Goal: Navigation & Orientation: Find specific page/section

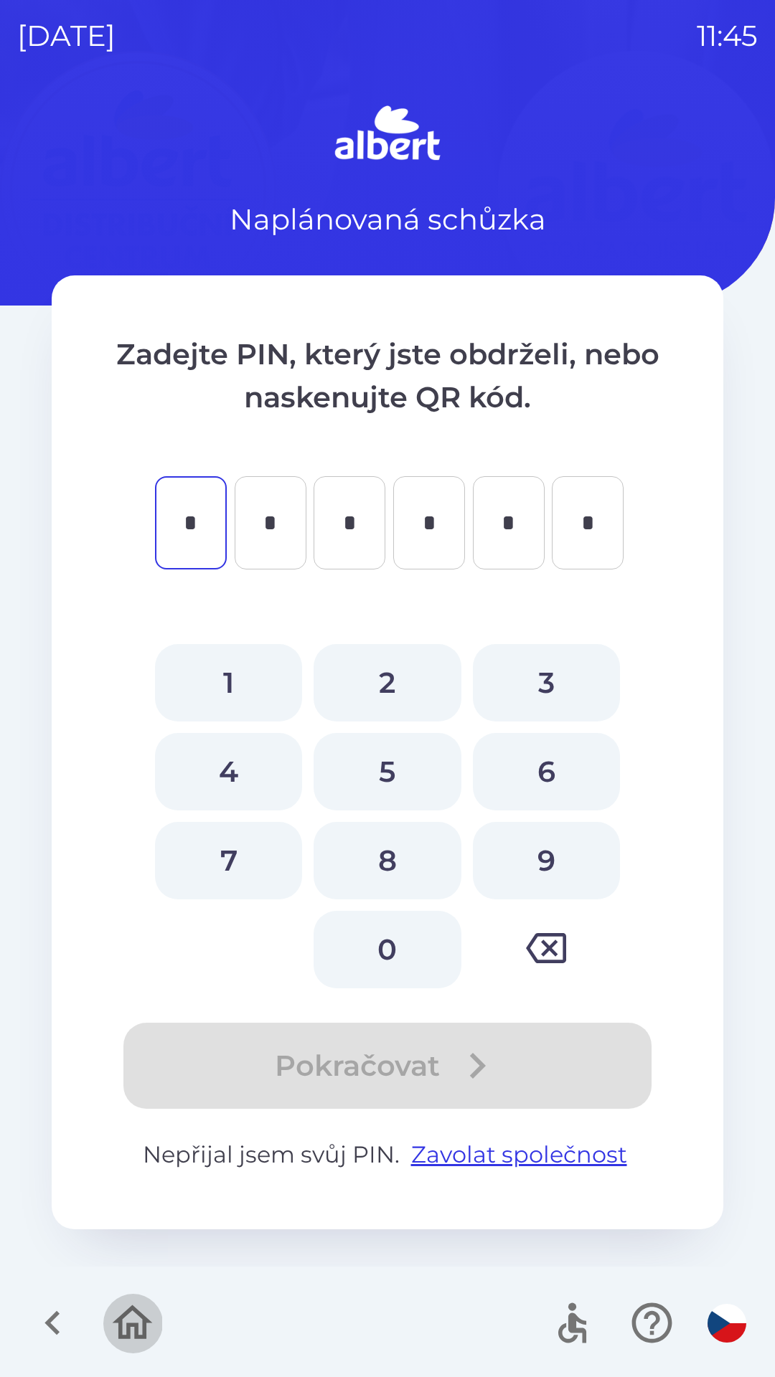
click at [134, 1326] on icon "button" at bounding box center [133, 1322] width 40 height 34
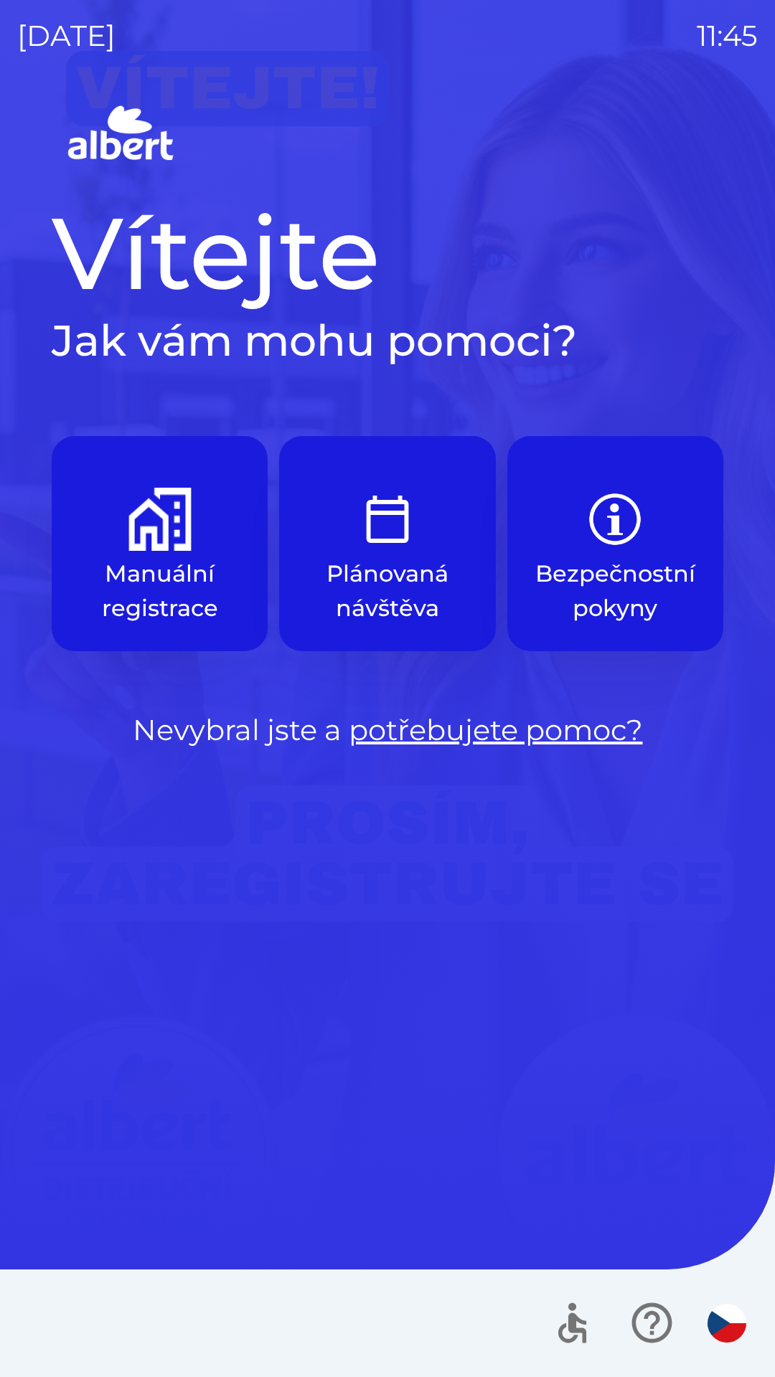
click at [148, 537] on img "button" at bounding box center [159, 519] width 63 height 63
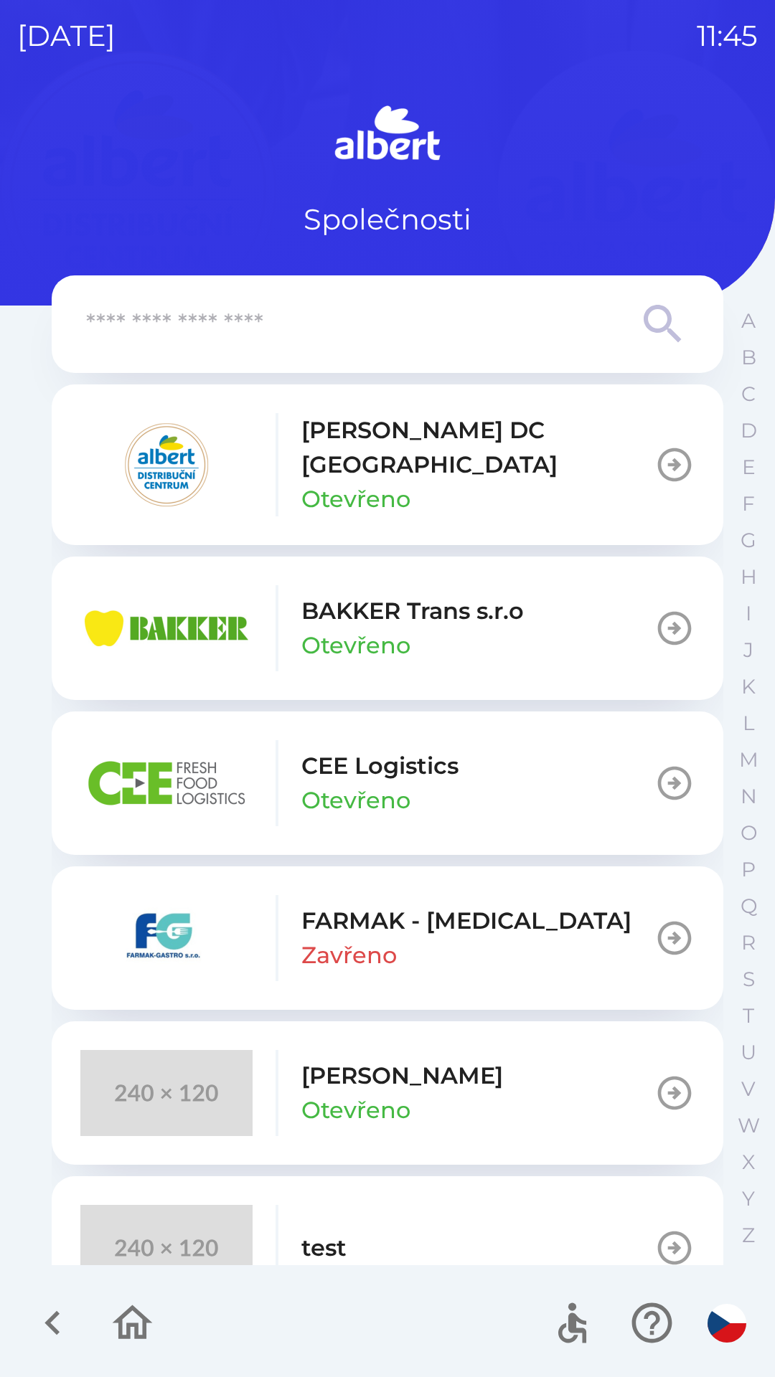
click at [654, 445] on icon "button" at bounding box center [674, 465] width 40 height 40
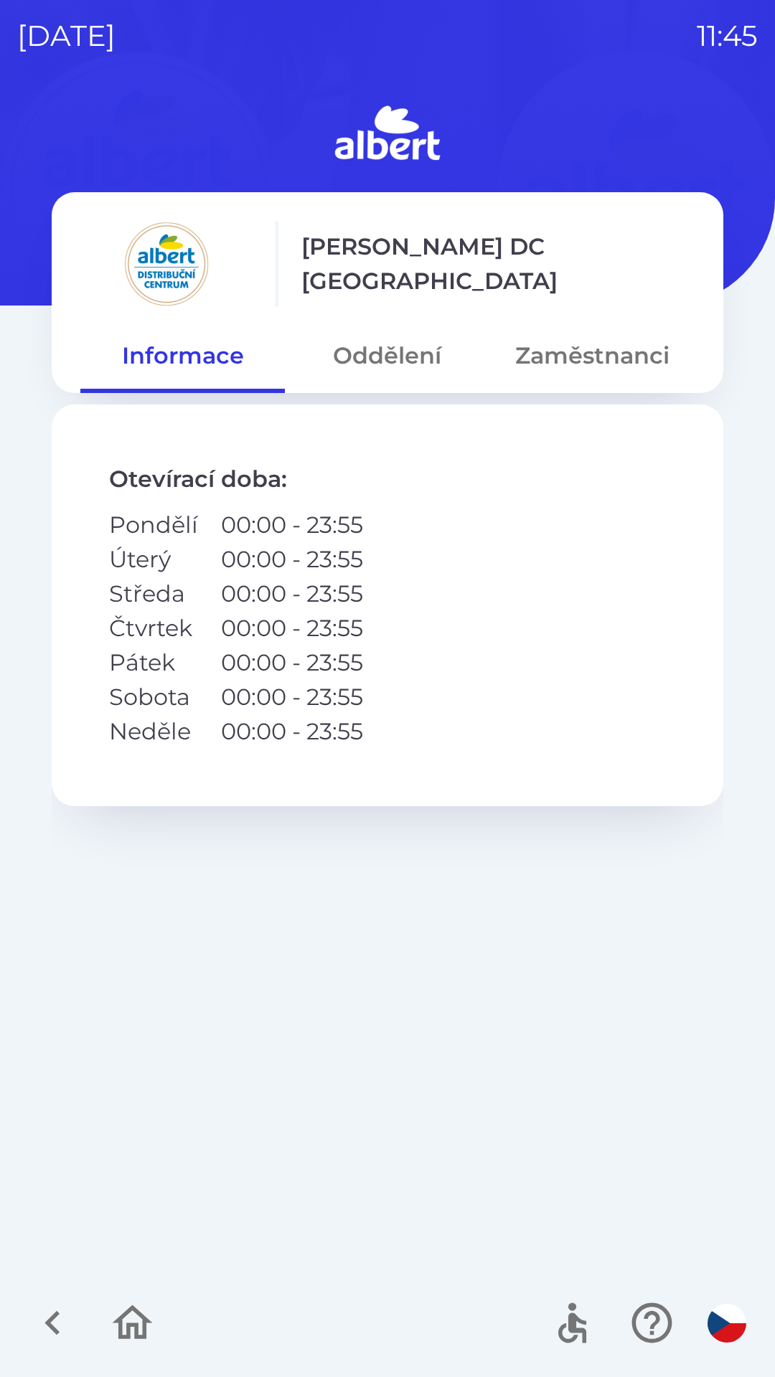
click at [379, 354] on button "Oddělení" at bounding box center [387, 356] width 204 height 52
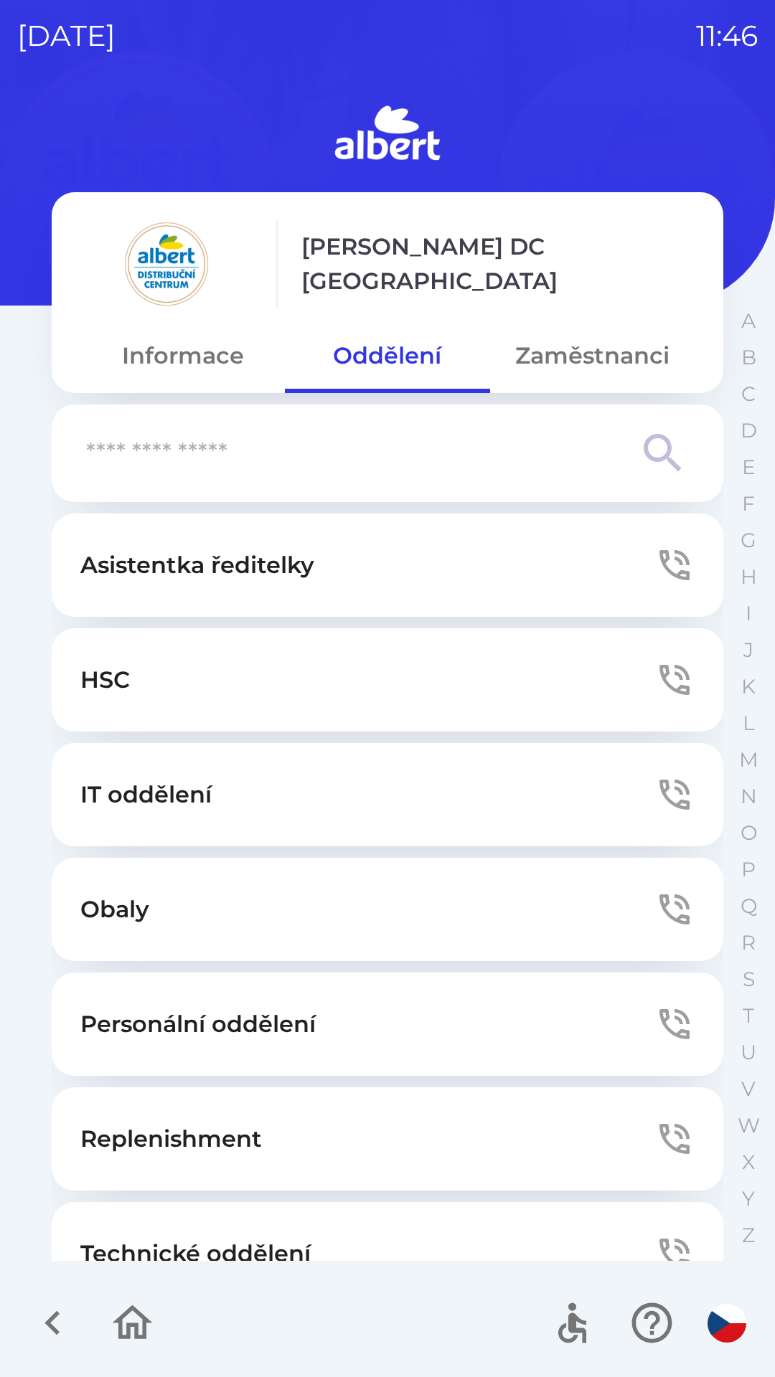
click at [595, 349] on button "Zaměstnanci" at bounding box center [592, 356] width 204 height 52
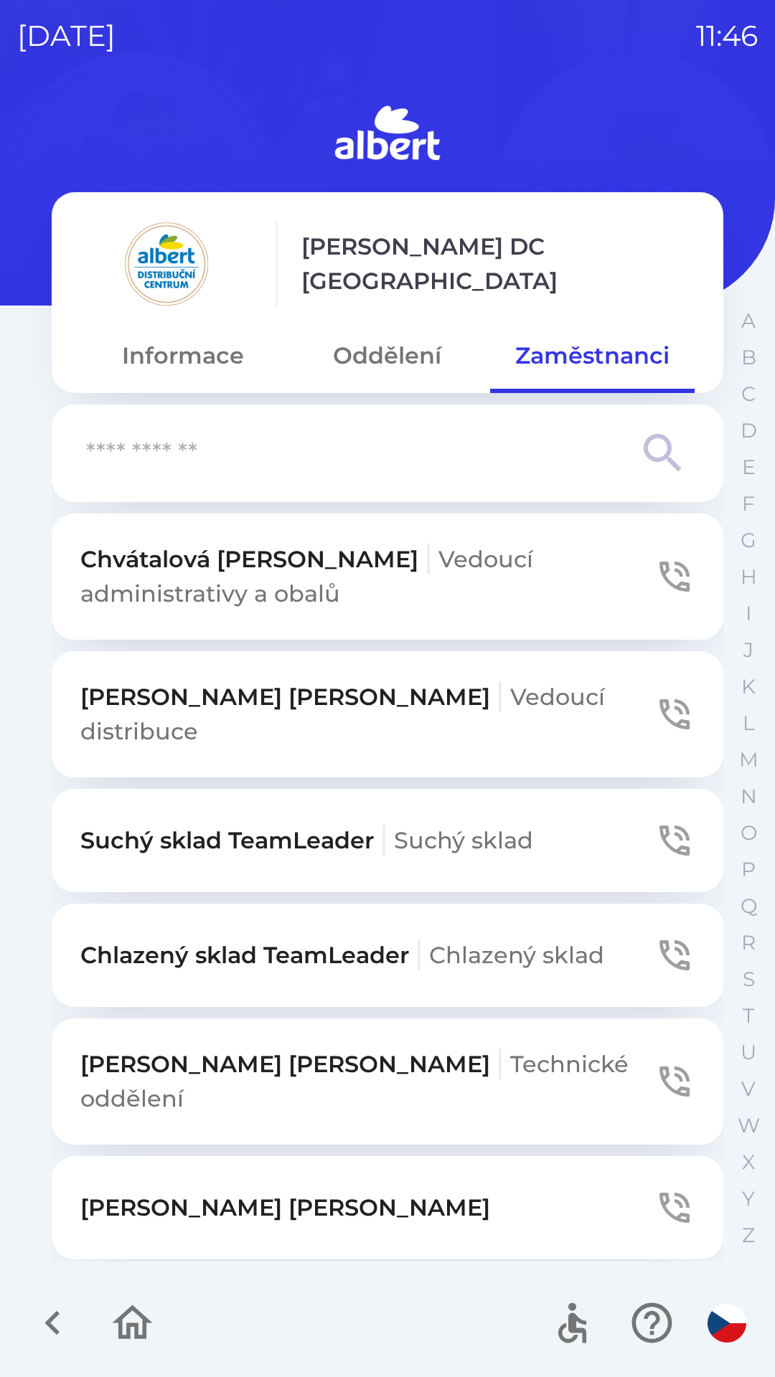
click at [395, 346] on button "Oddělení" at bounding box center [387, 356] width 204 height 52
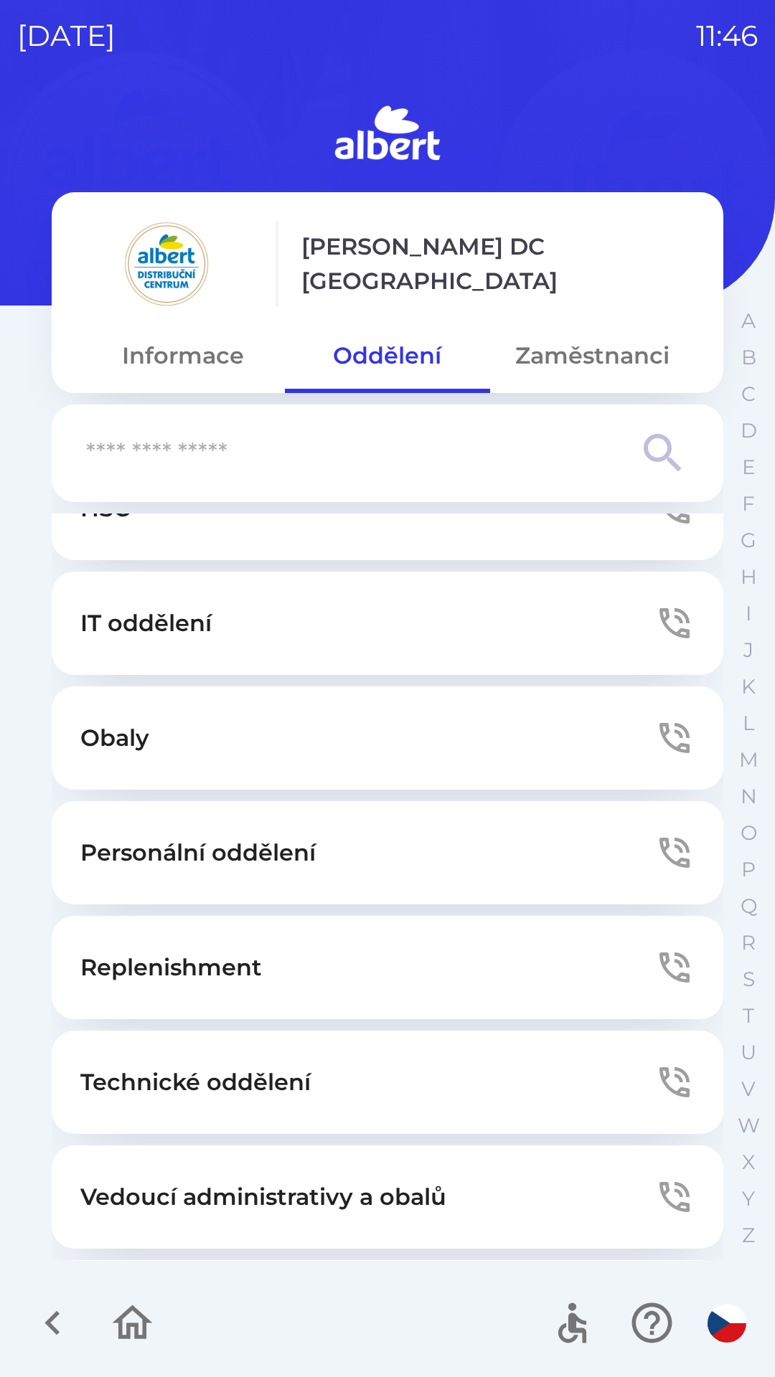
scroll to position [389, 0]
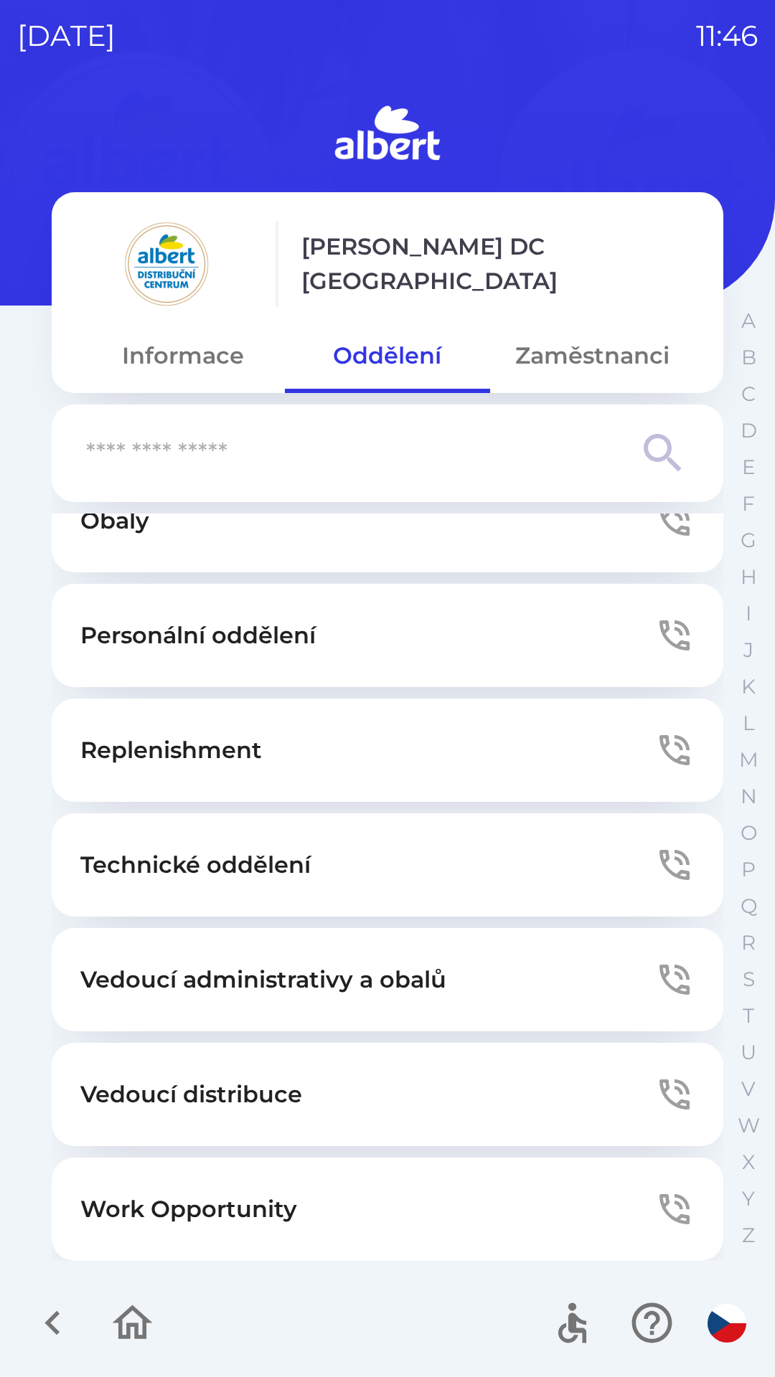
click at [565, 366] on button "Zaměstnanci" at bounding box center [592, 356] width 204 height 52
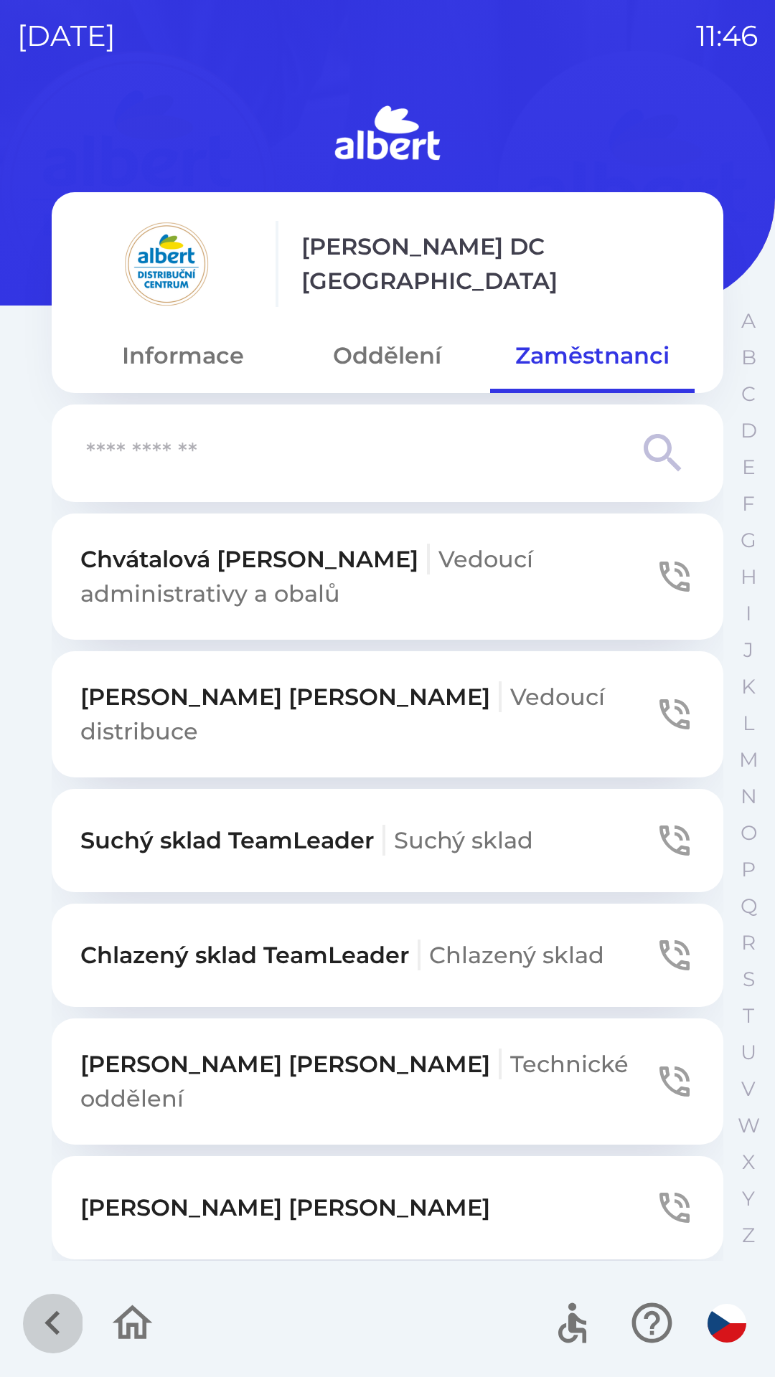
click at [36, 1323] on icon "button" at bounding box center [53, 1323] width 48 height 48
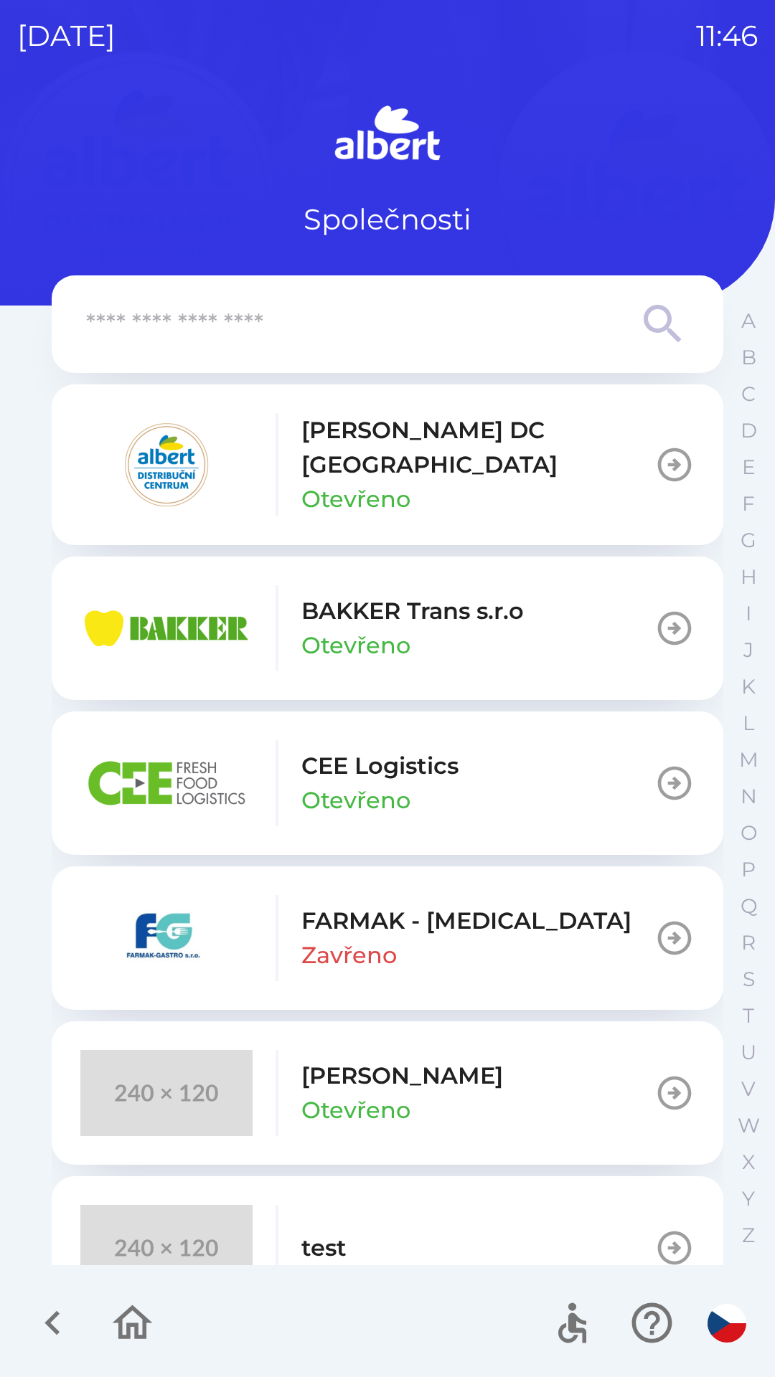
scroll to position [37, 0]
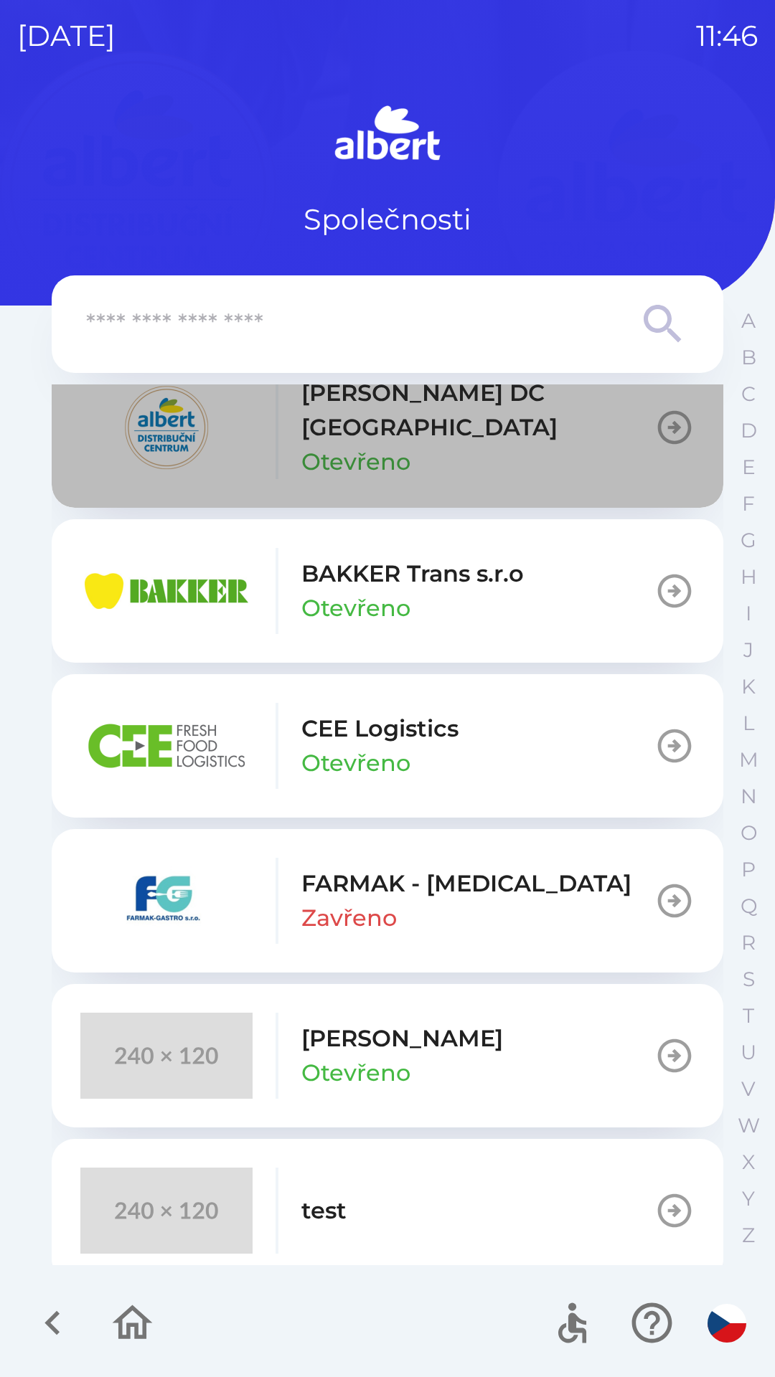
click at [451, 435] on div "[PERSON_NAME] DC [GEOGRAPHIC_DATA] Otevřeno" at bounding box center [477, 427] width 353 height 103
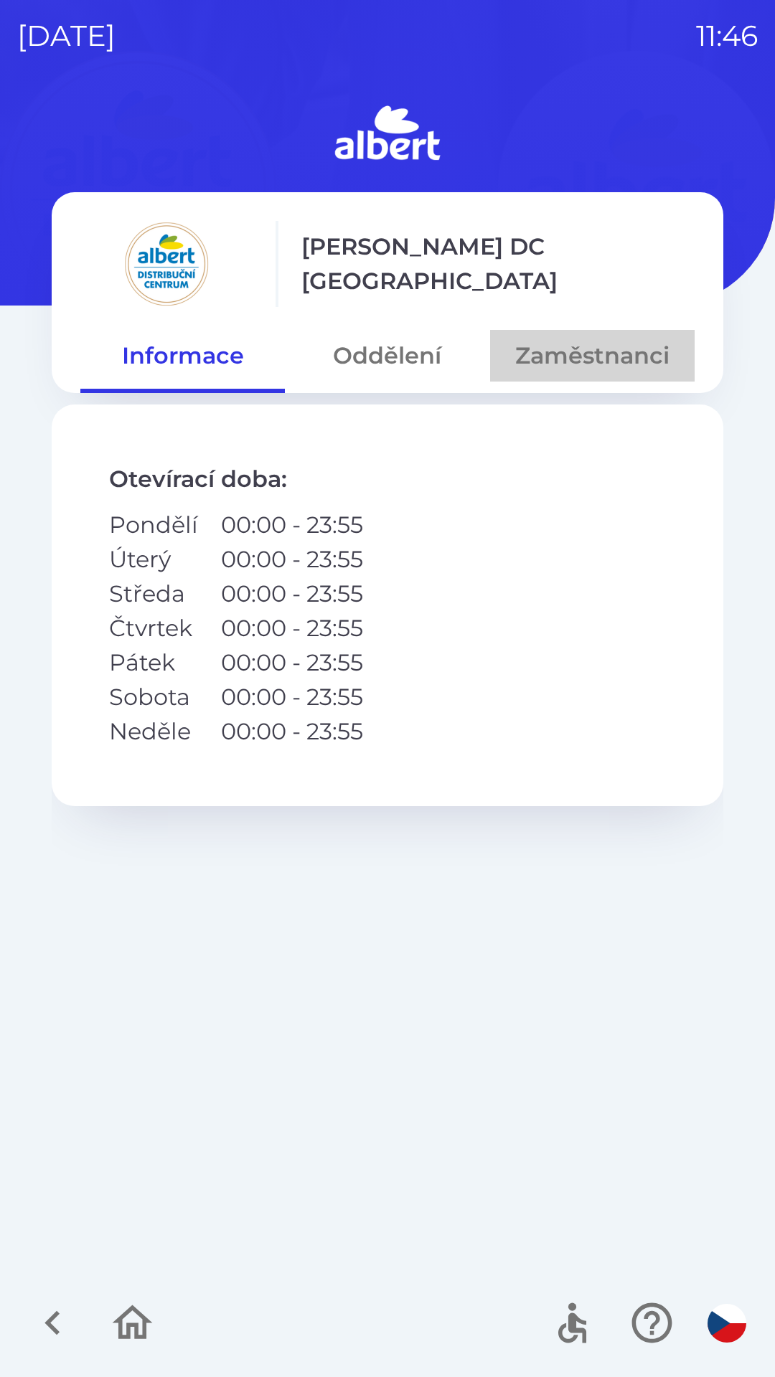
click at [567, 349] on button "Zaměstnanci" at bounding box center [592, 356] width 204 height 52
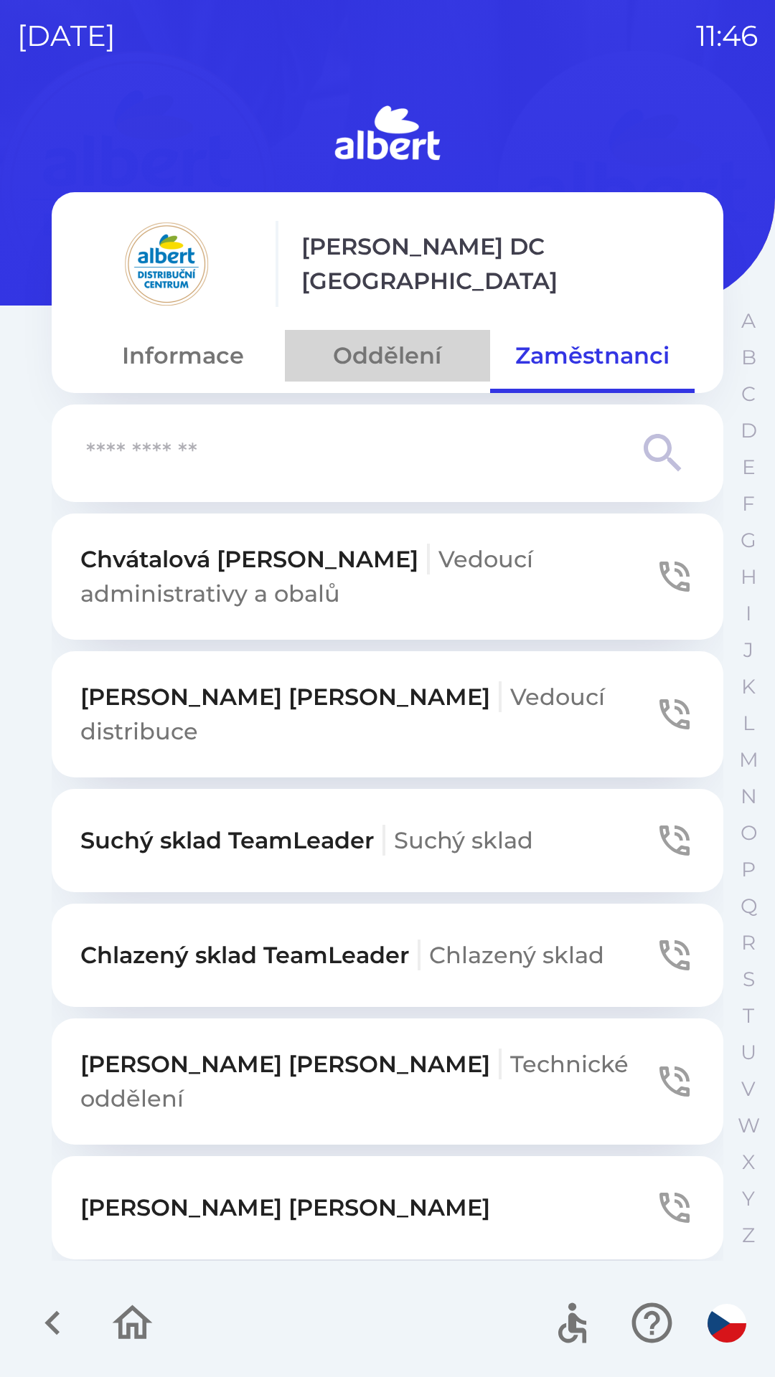
click at [376, 362] on button "Oddělení" at bounding box center [387, 356] width 204 height 52
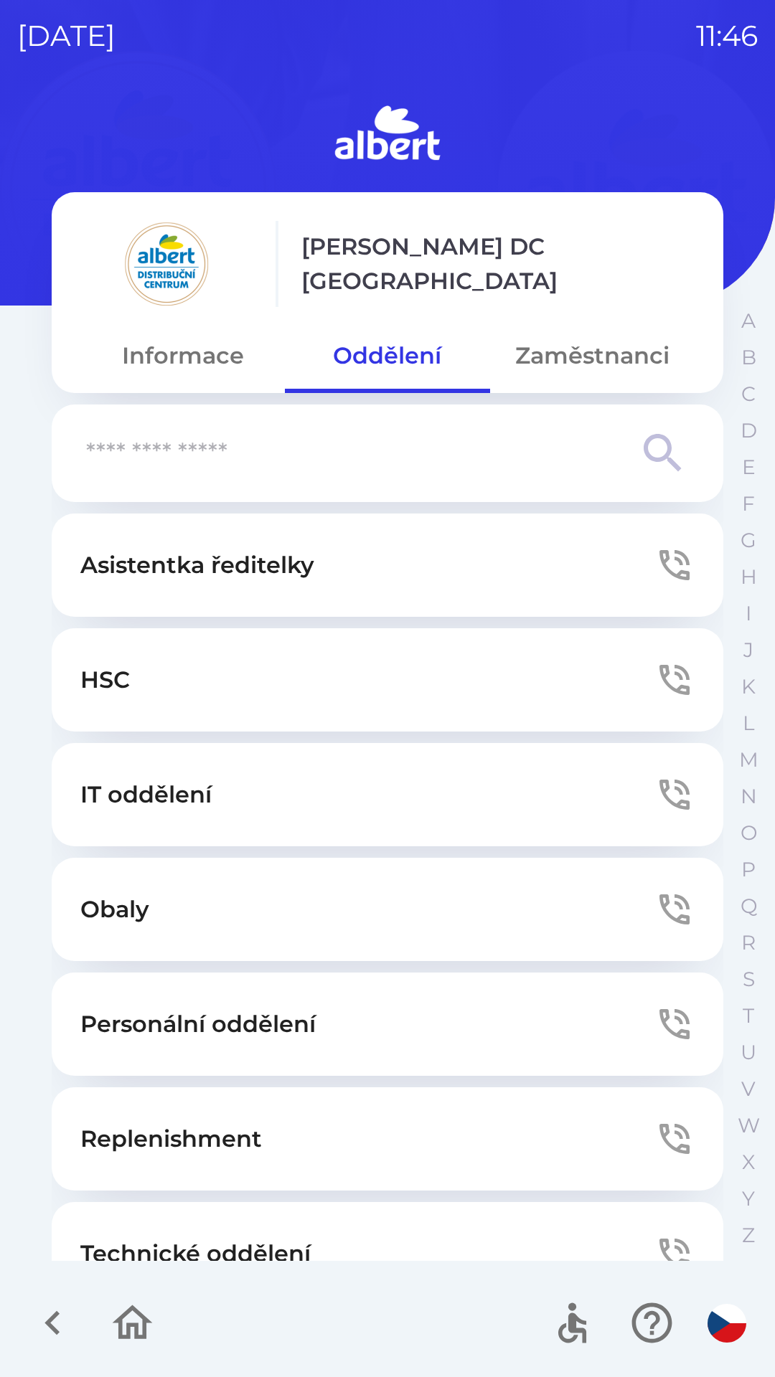
scroll to position [389, 0]
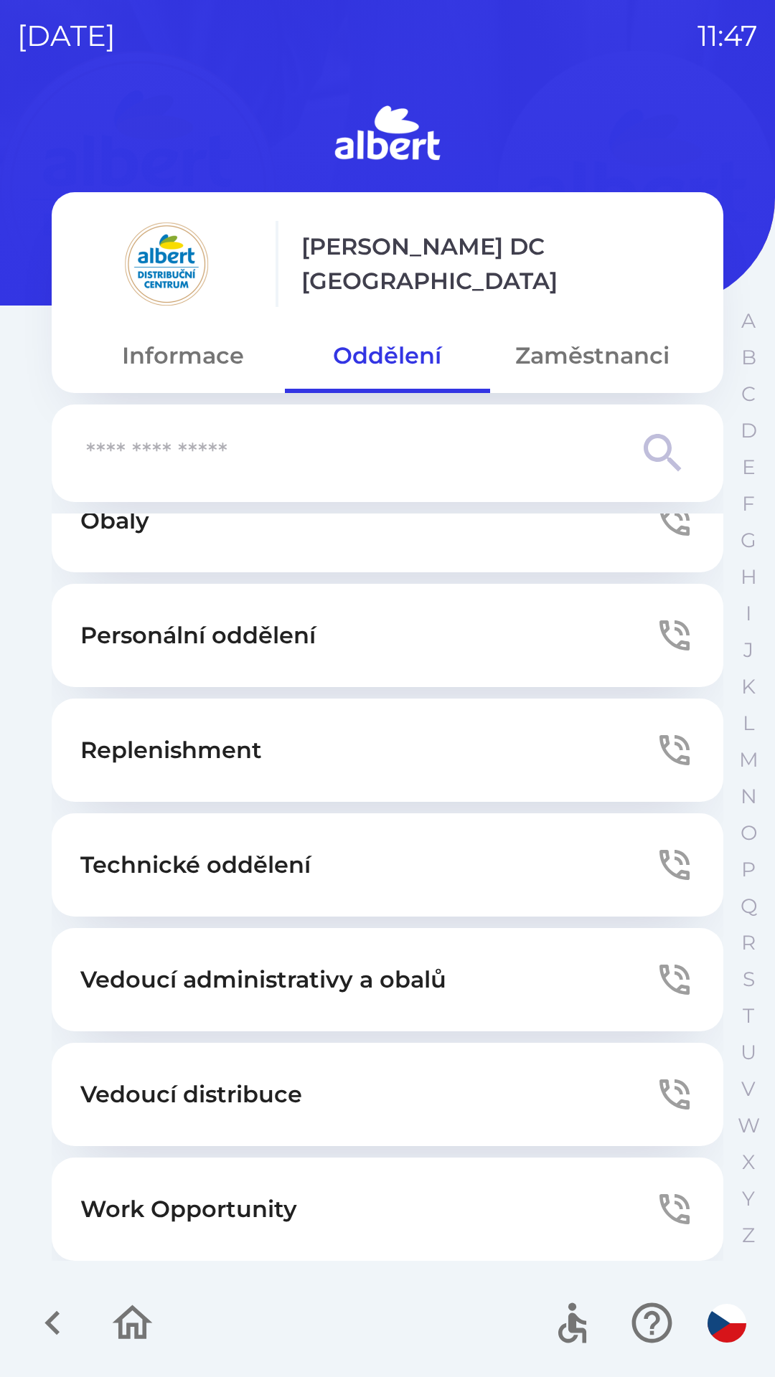
click at [205, 355] on button "Informace" at bounding box center [182, 356] width 204 height 52
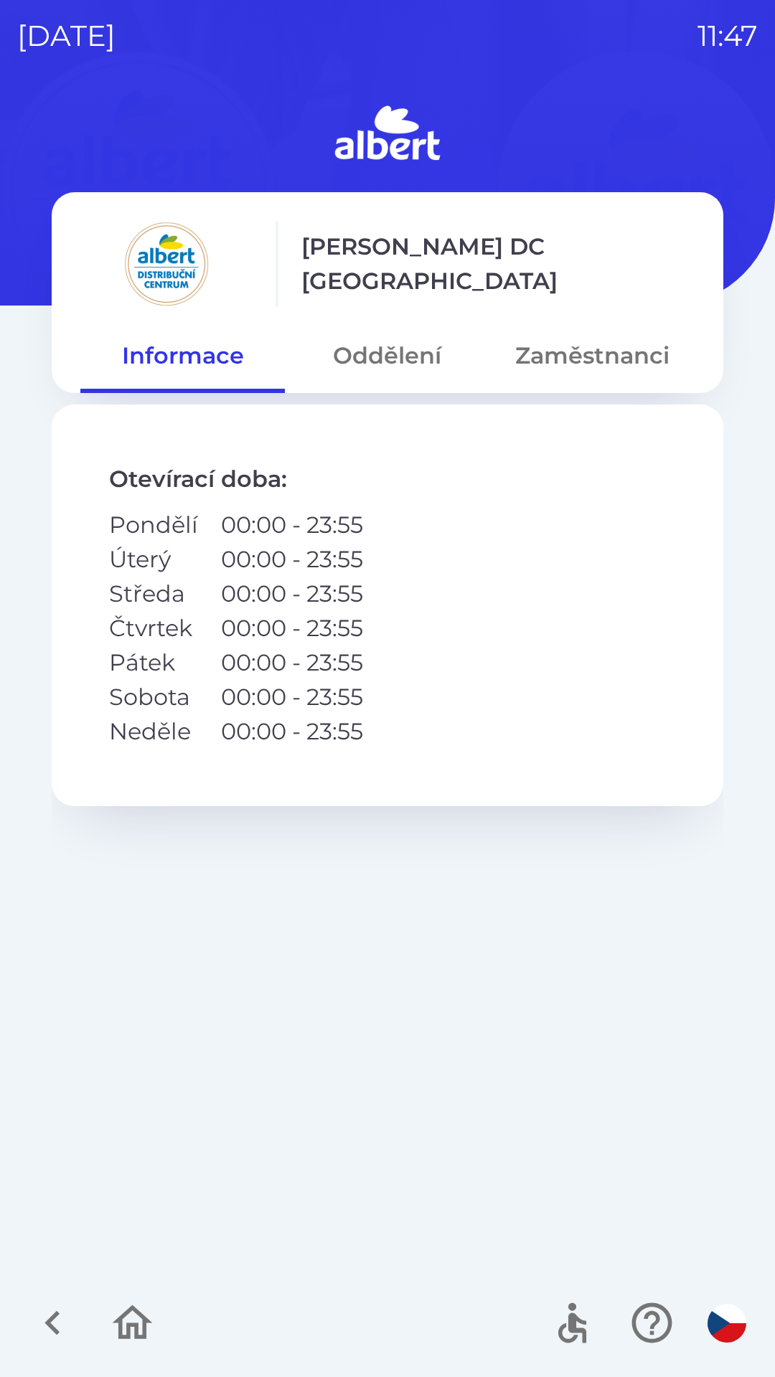
click at [406, 340] on button "Oddělení" at bounding box center [387, 356] width 204 height 52
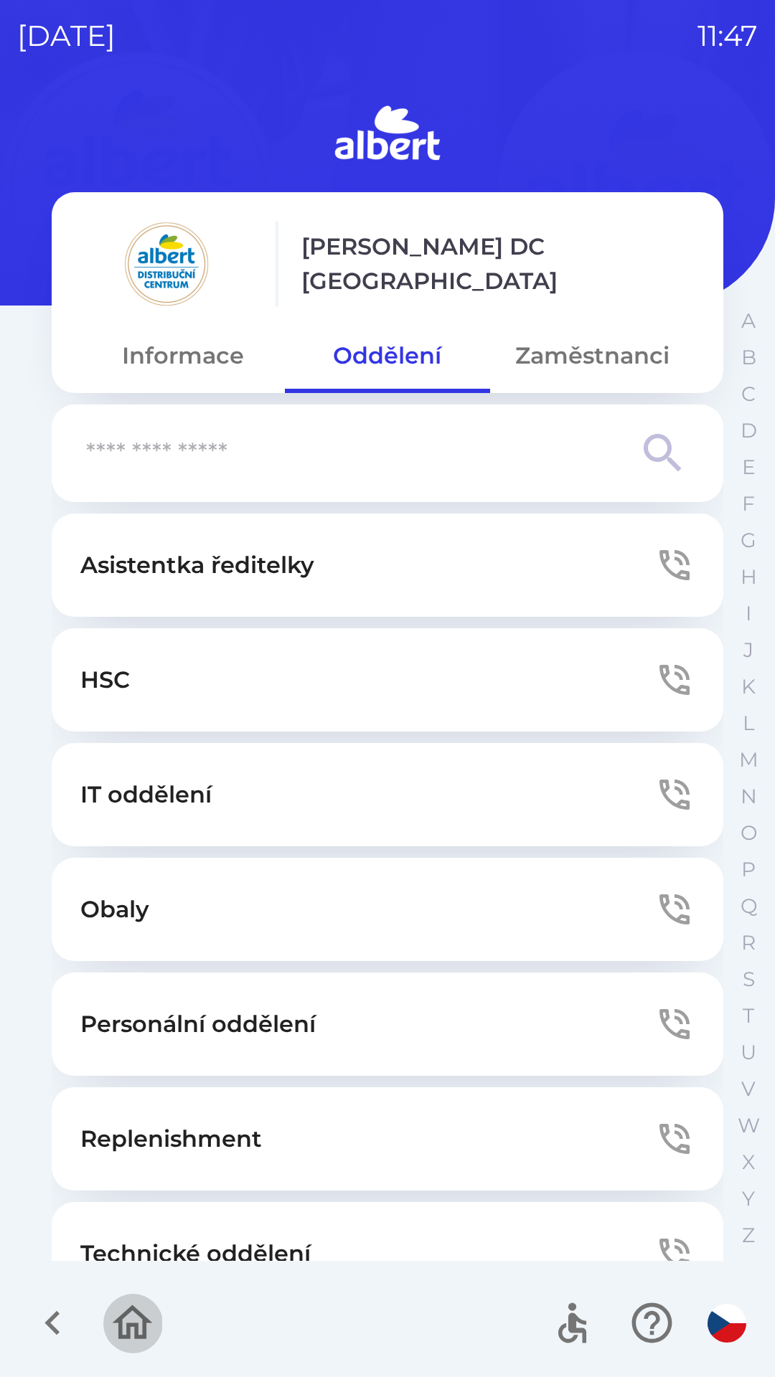
click at [127, 1320] on icon "button" at bounding box center [132, 1323] width 48 height 48
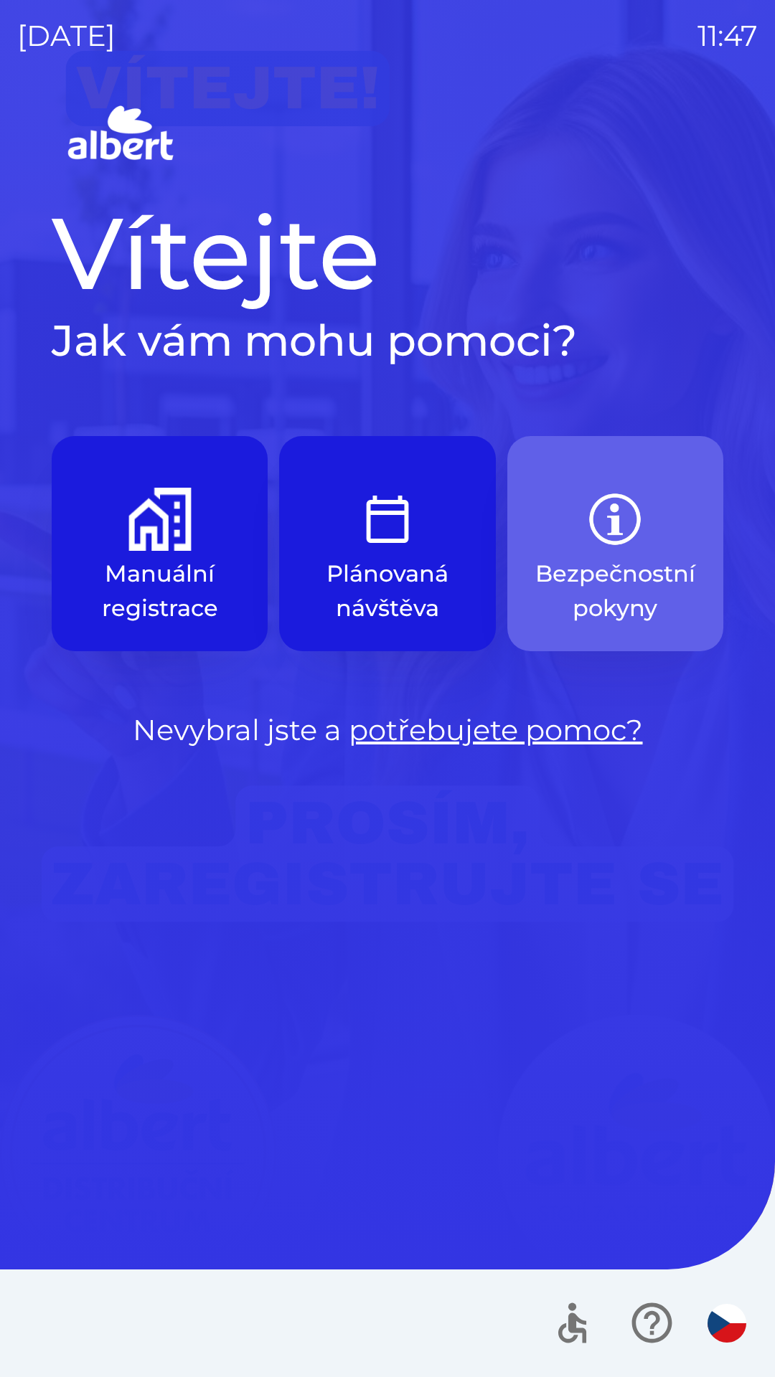
click at [636, 539] on img "button" at bounding box center [614, 519] width 63 height 63
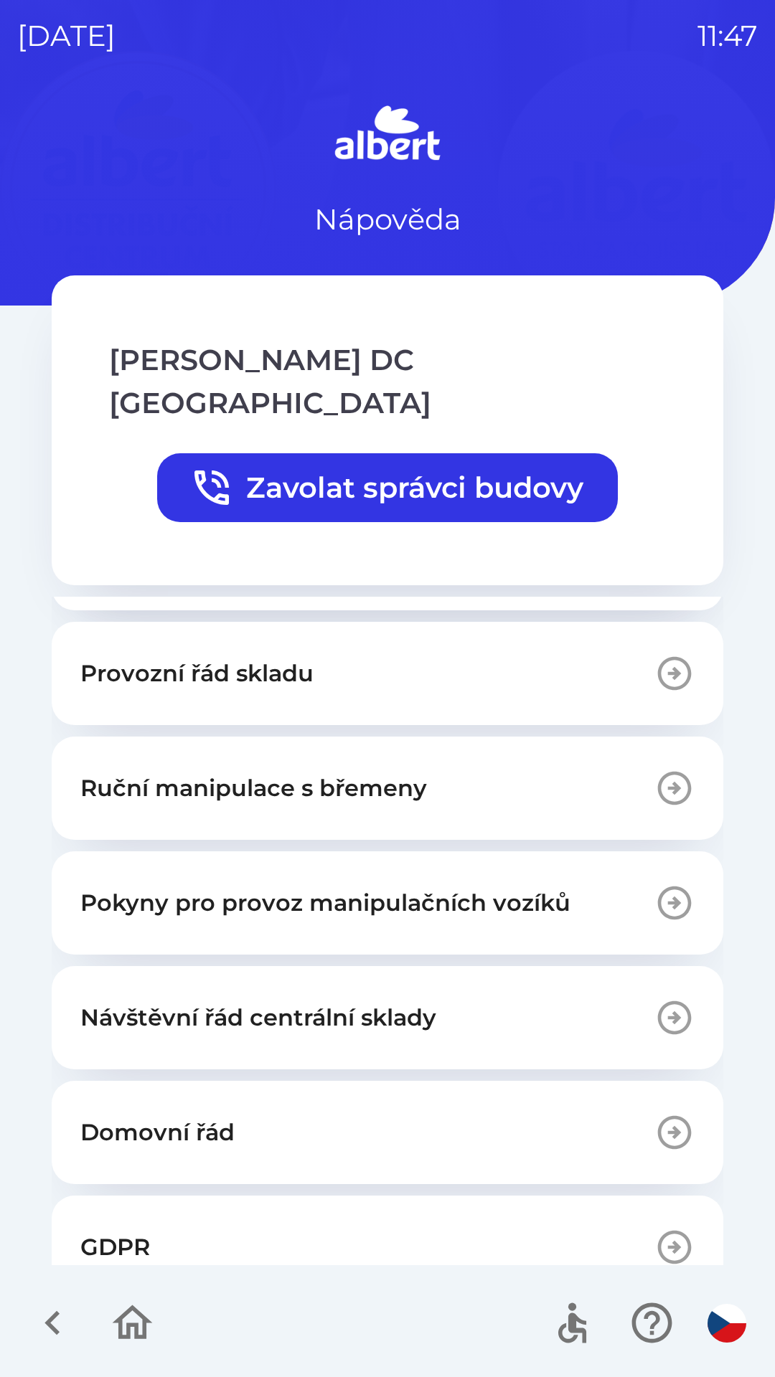
scroll to position [310, 0]
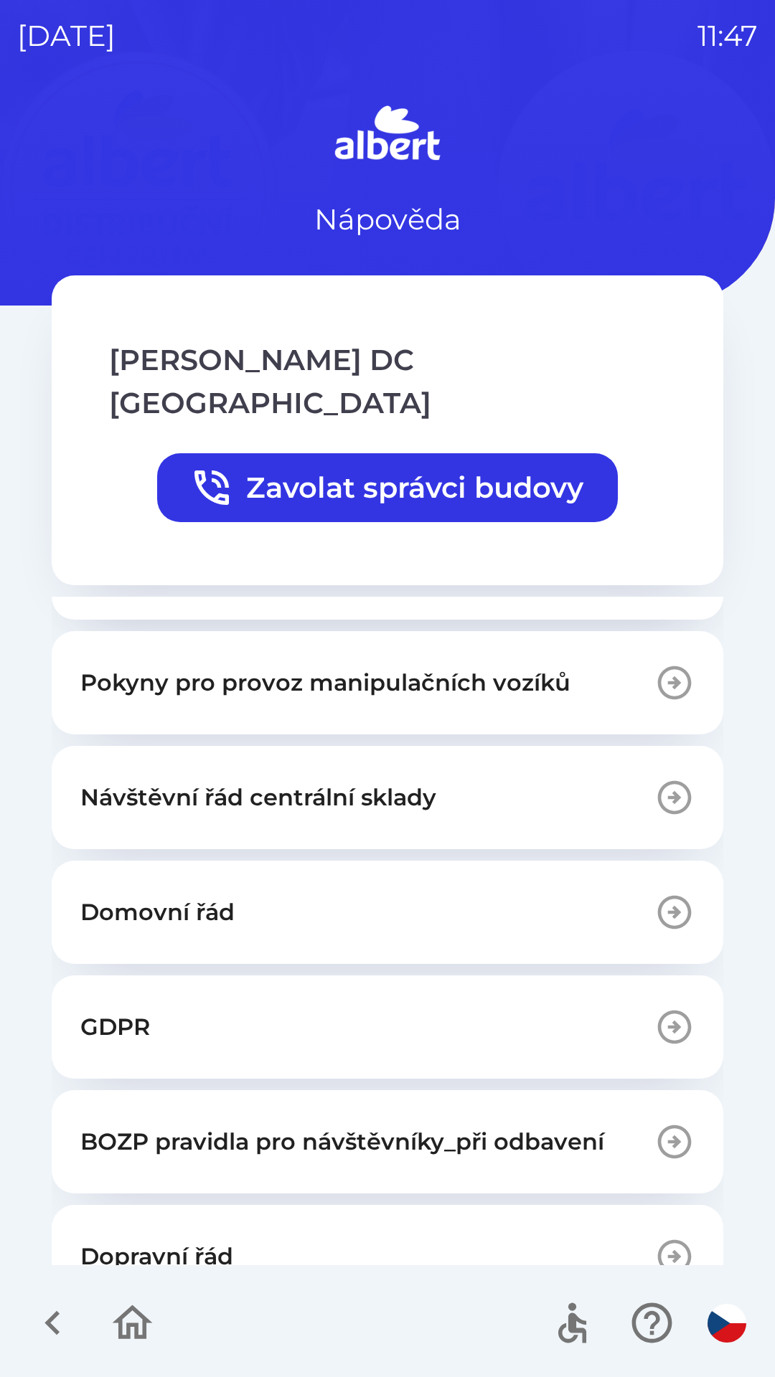
click at [287, 1090] on button "BOZP pravidla pro návštěvníky_při odbavení" at bounding box center [387, 1141] width 671 height 103
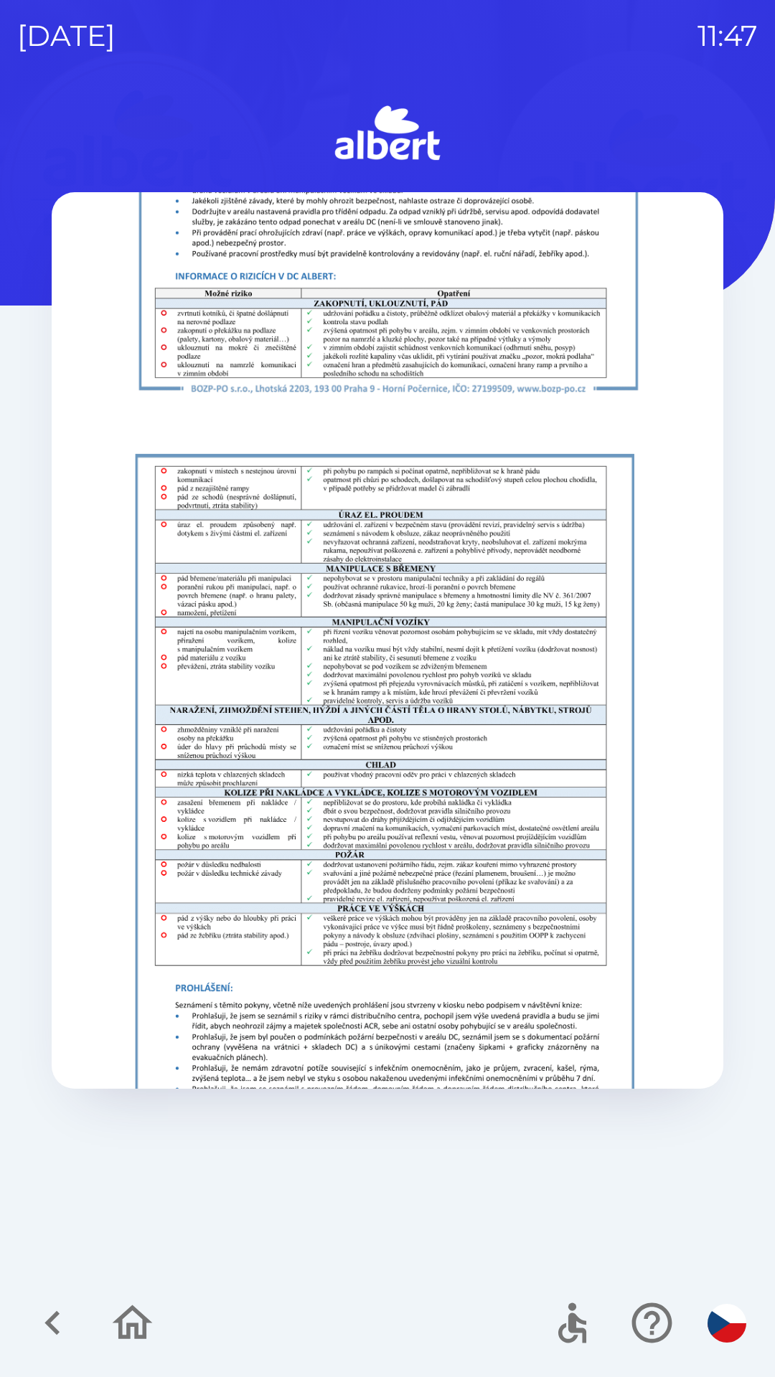
scroll to position [1031, 0]
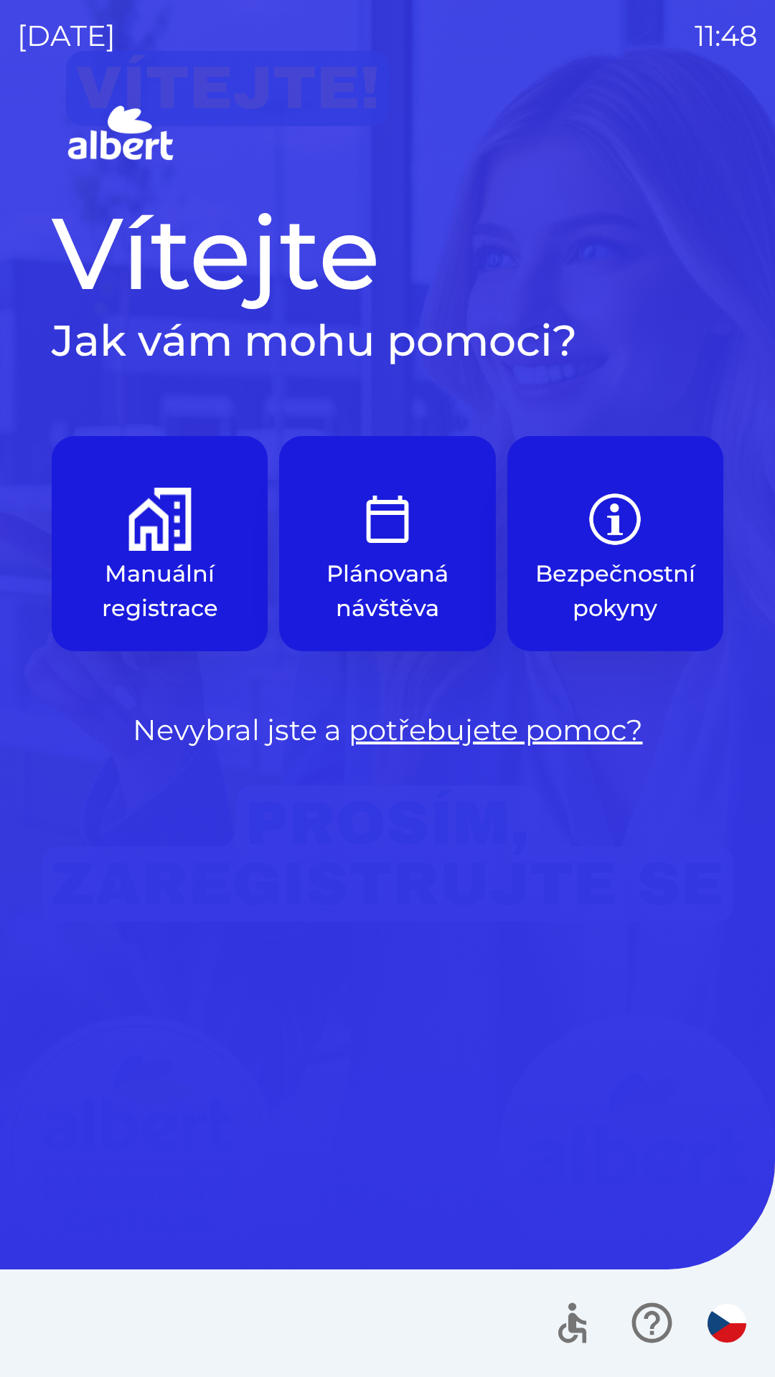
click at [174, 530] on img "button" at bounding box center [159, 519] width 63 height 63
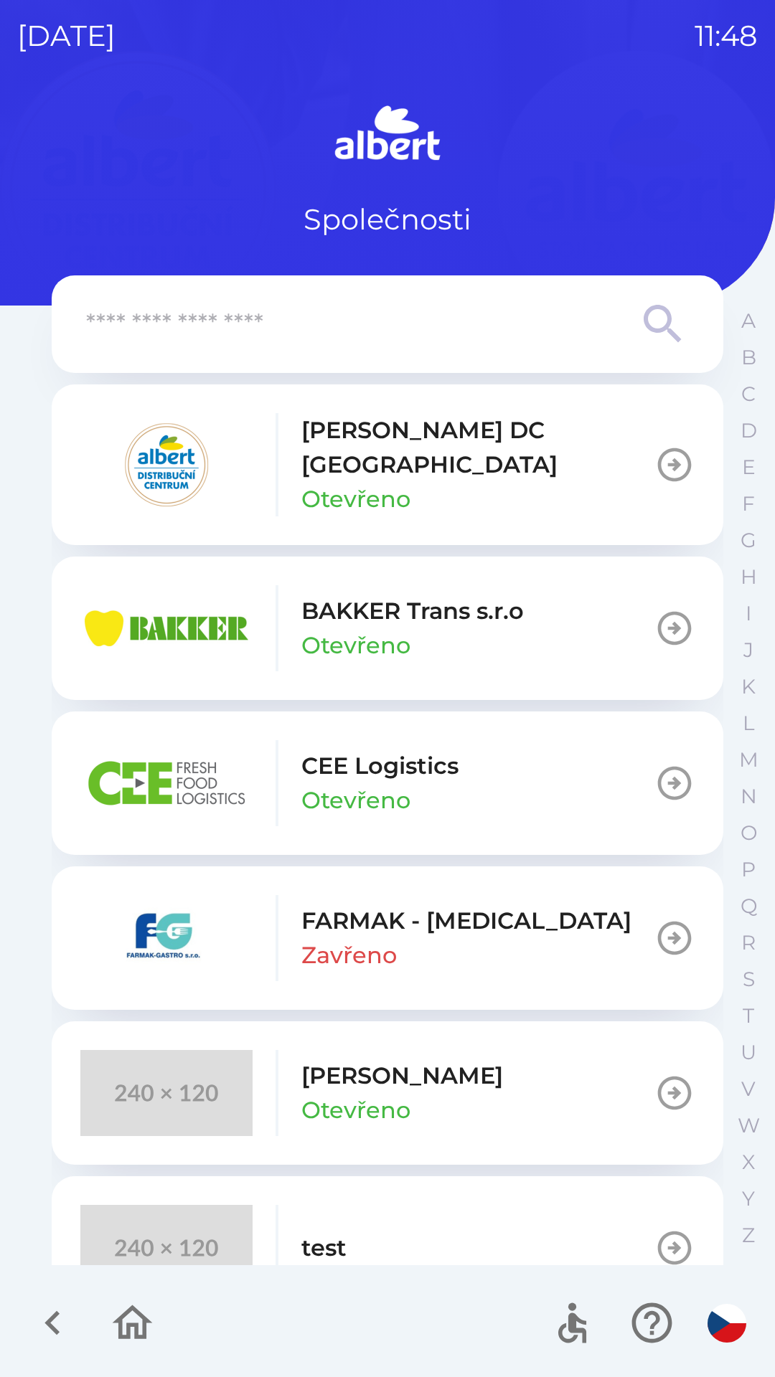
scroll to position [37, 0]
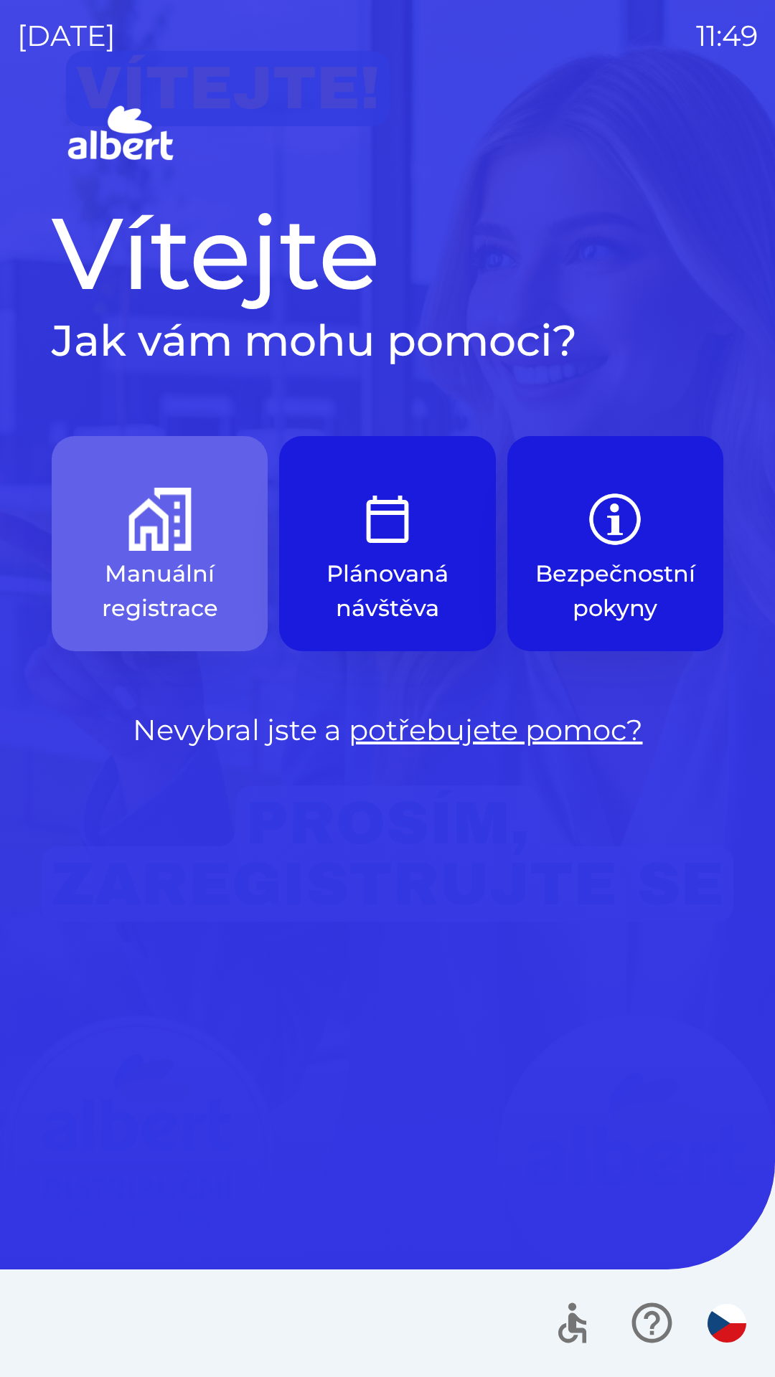
click at [148, 543] on img "button" at bounding box center [159, 519] width 63 height 63
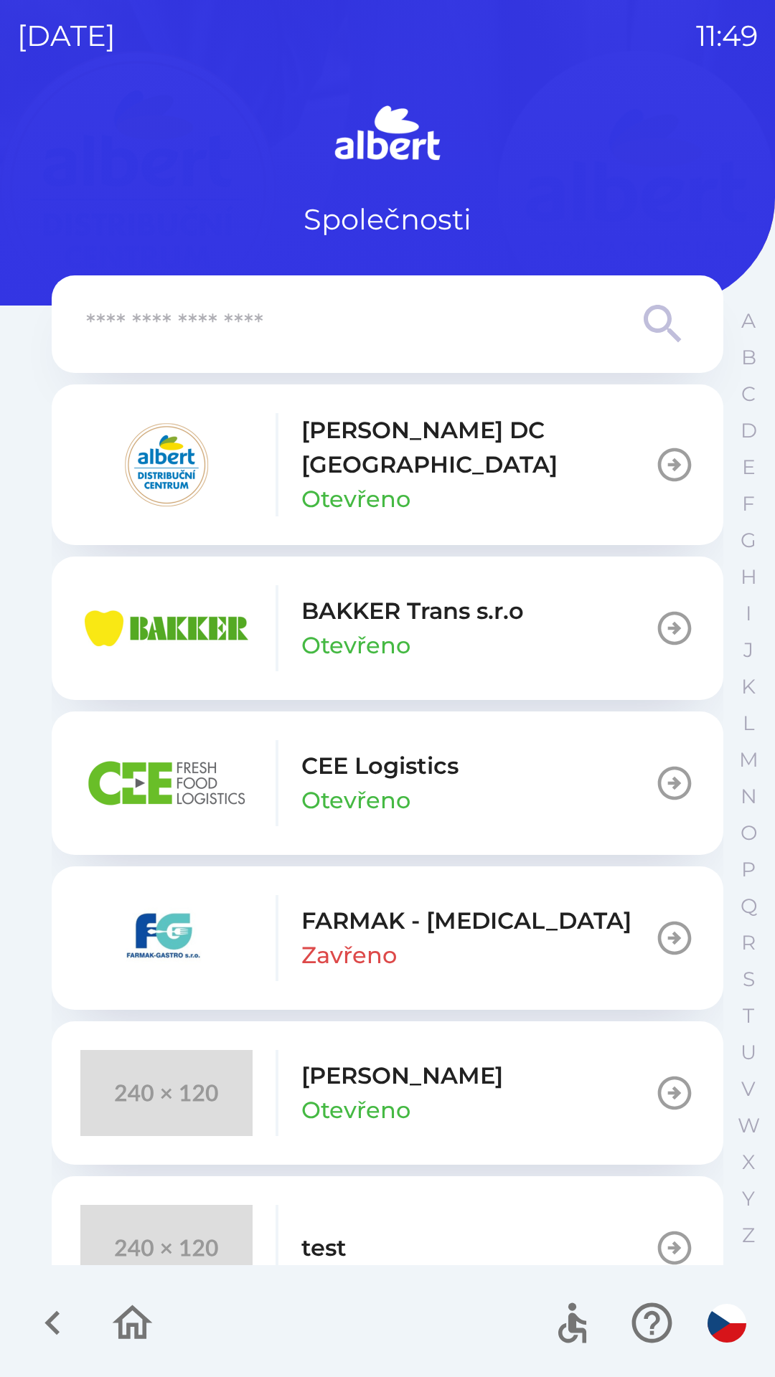
click at [45, 1328] on icon "button" at bounding box center [53, 1323] width 48 height 48
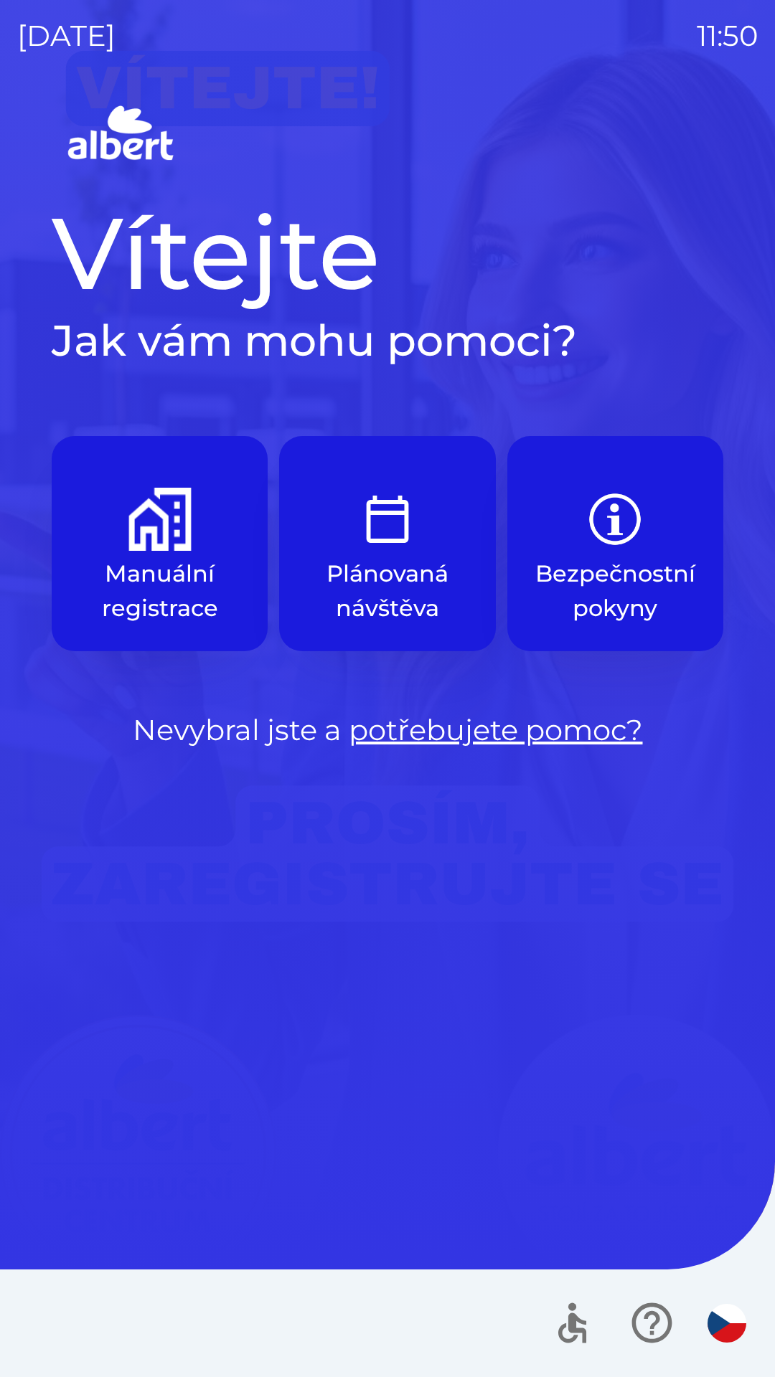
click at [147, 529] on img "button" at bounding box center [159, 519] width 63 height 63
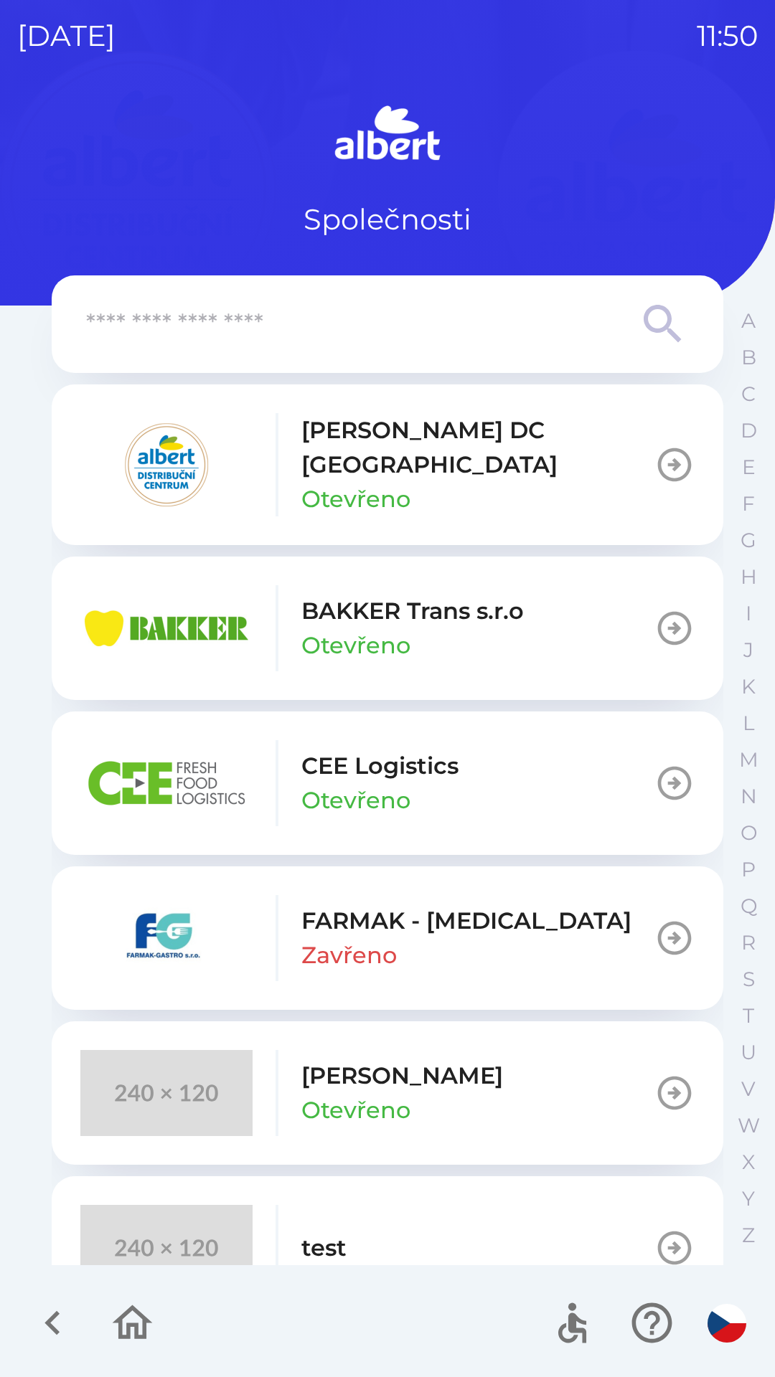
click at [656, 638] on button "BAKKER Trans s.r.o Otevřeno" at bounding box center [387, 628] width 671 height 143
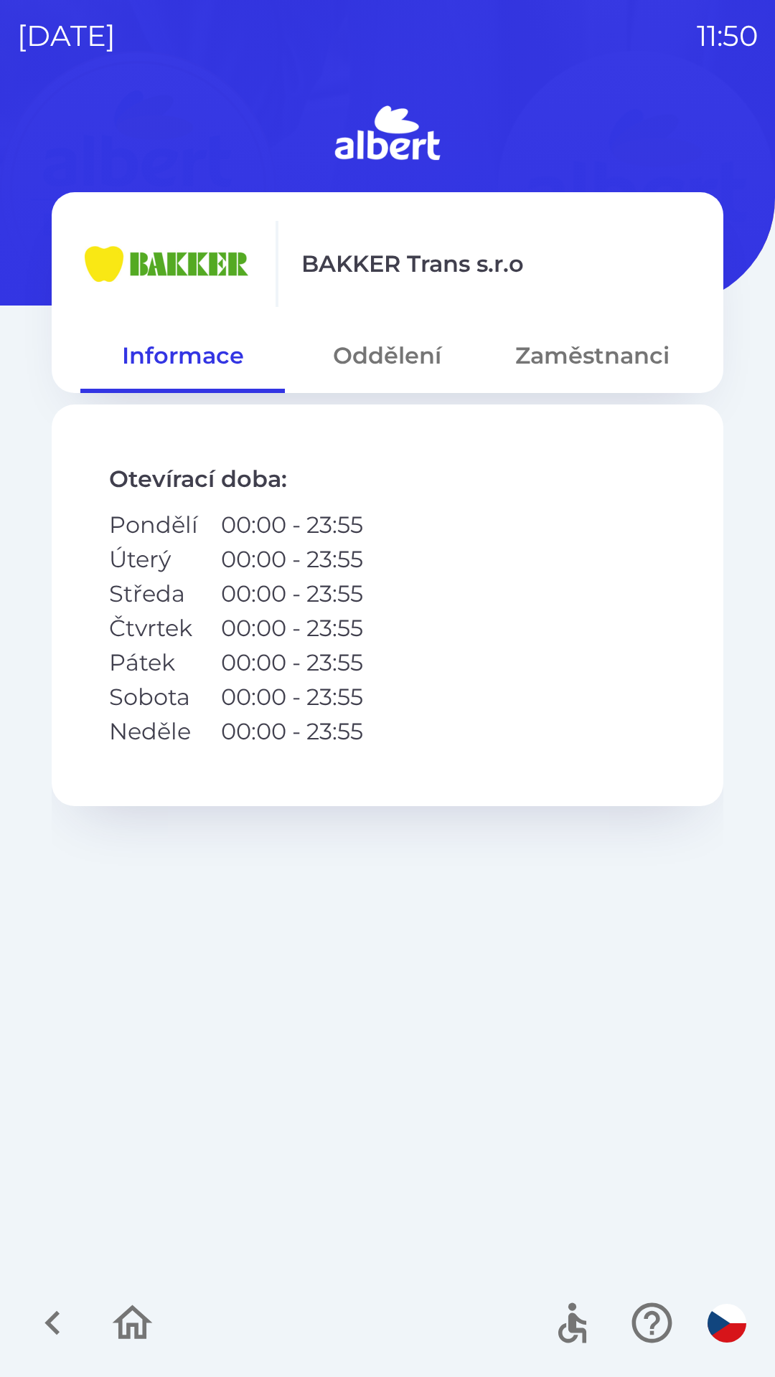
click at [372, 369] on button "Oddělení" at bounding box center [387, 356] width 204 height 52
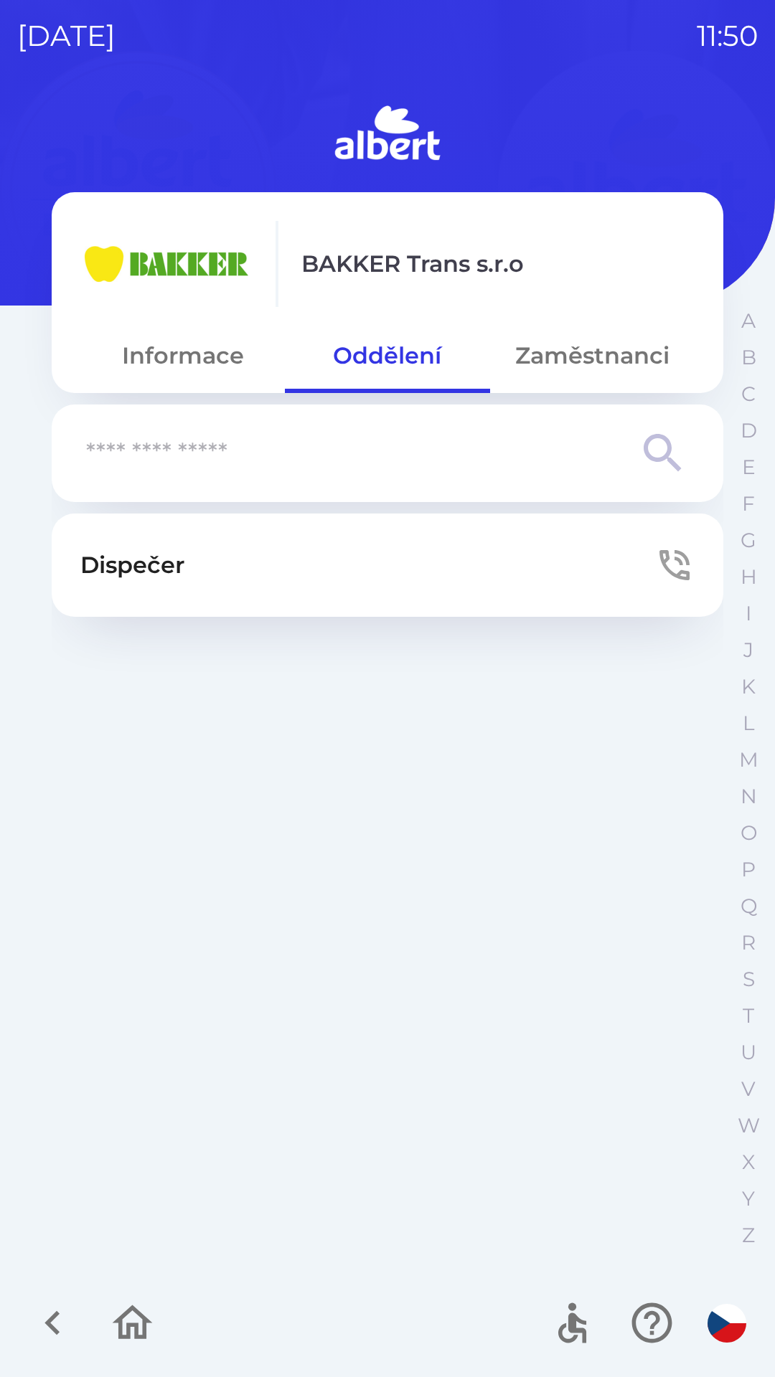
click at [610, 349] on button "Zaměstnanci" at bounding box center [592, 356] width 204 height 52
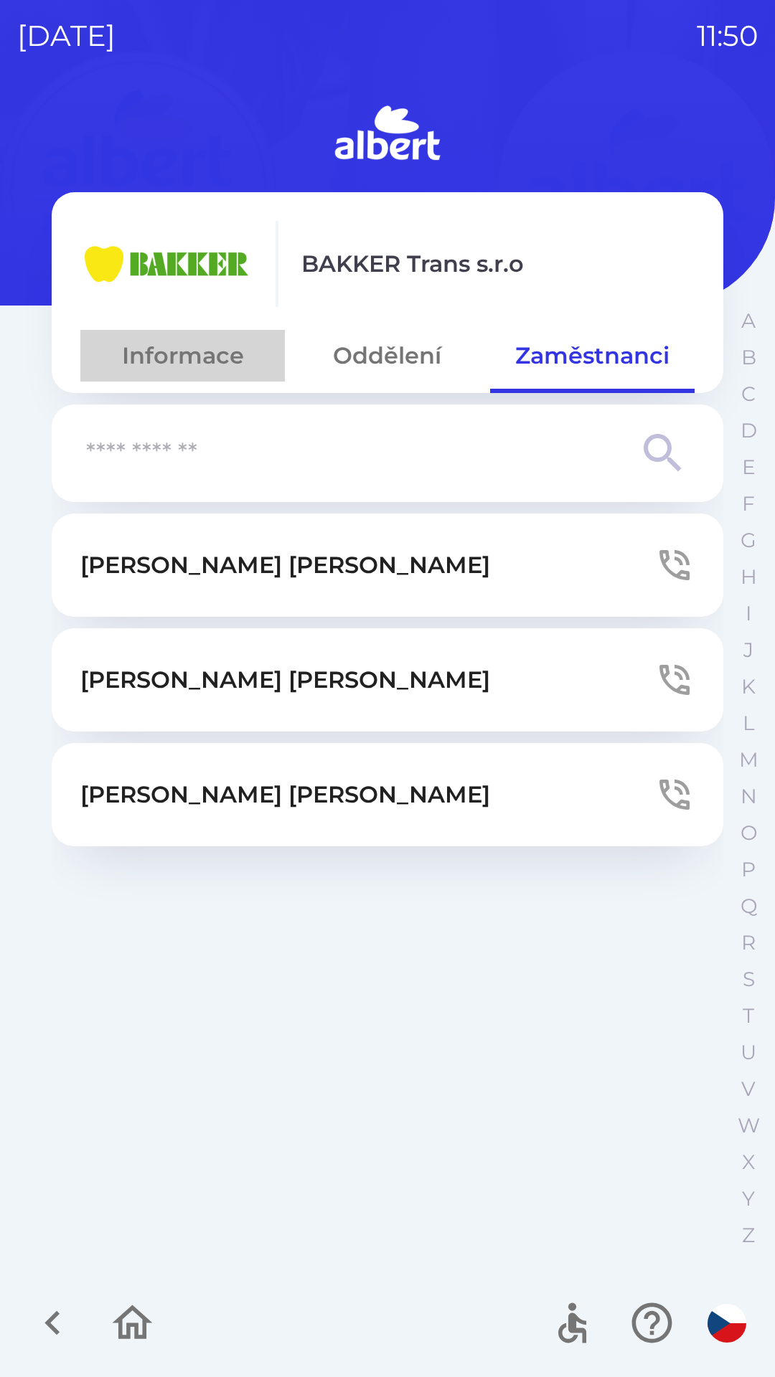
click at [143, 355] on button "Informace" at bounding box center [182, 356] width 204 height 52
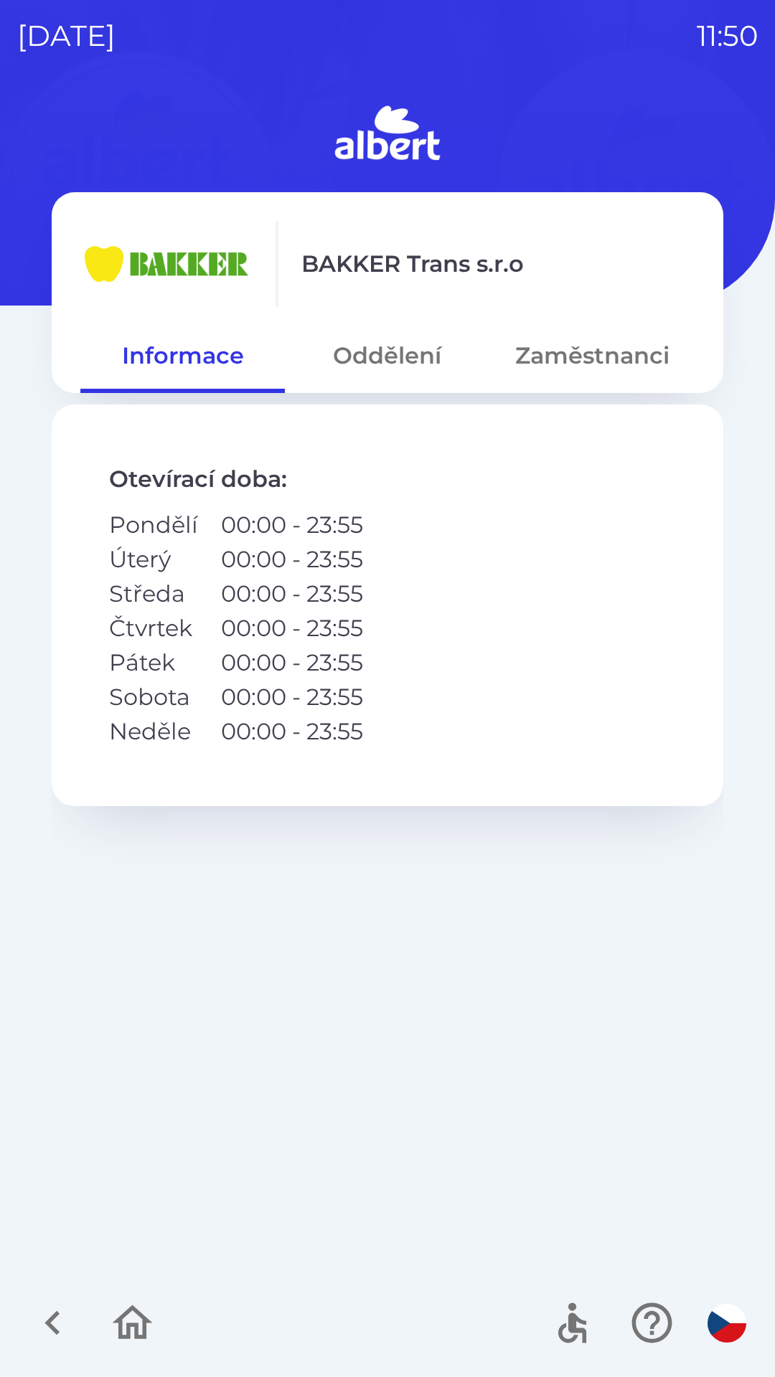
click at [41, 1329] on icon "button" at bounding box center [53, 1323] width 48 height 48
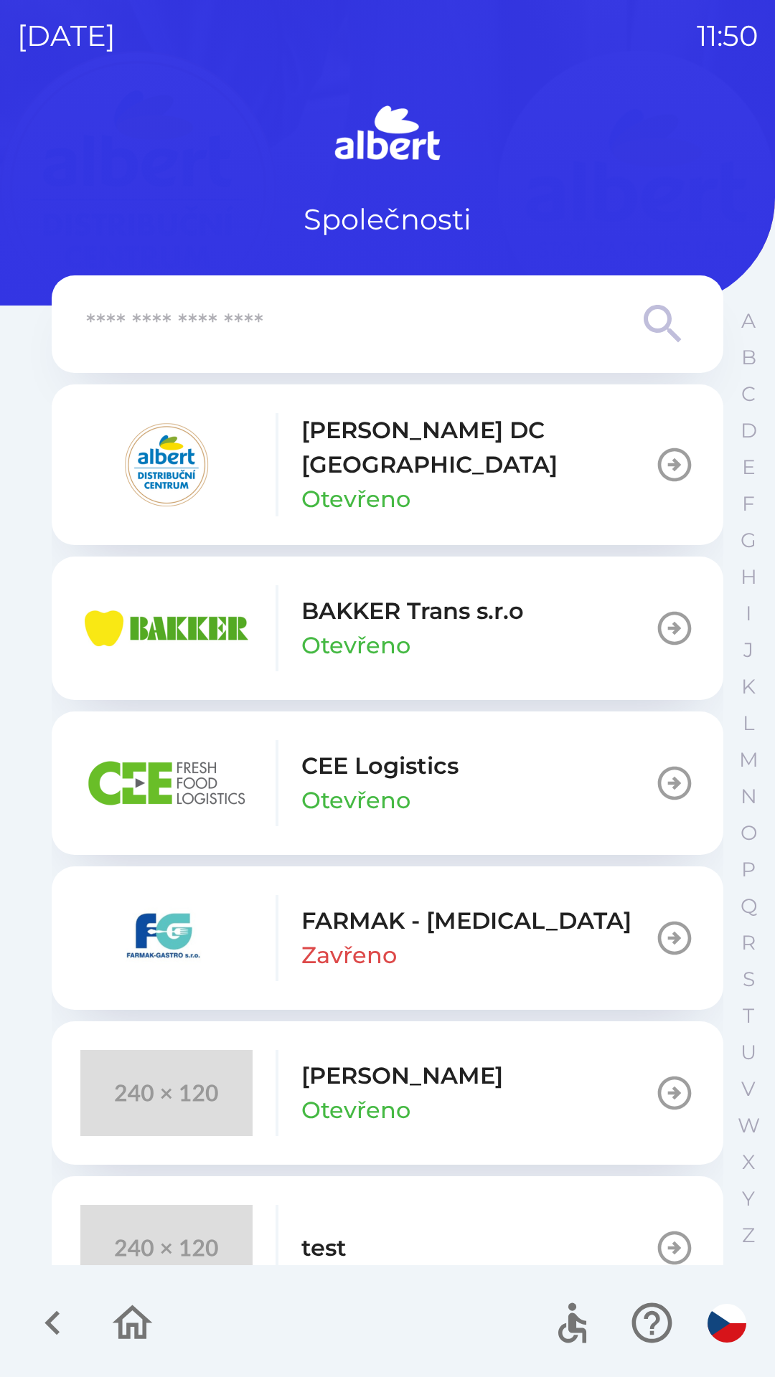
click at [656, 765] on icon "button" at bounding box center [674, 783] width 40 height 40
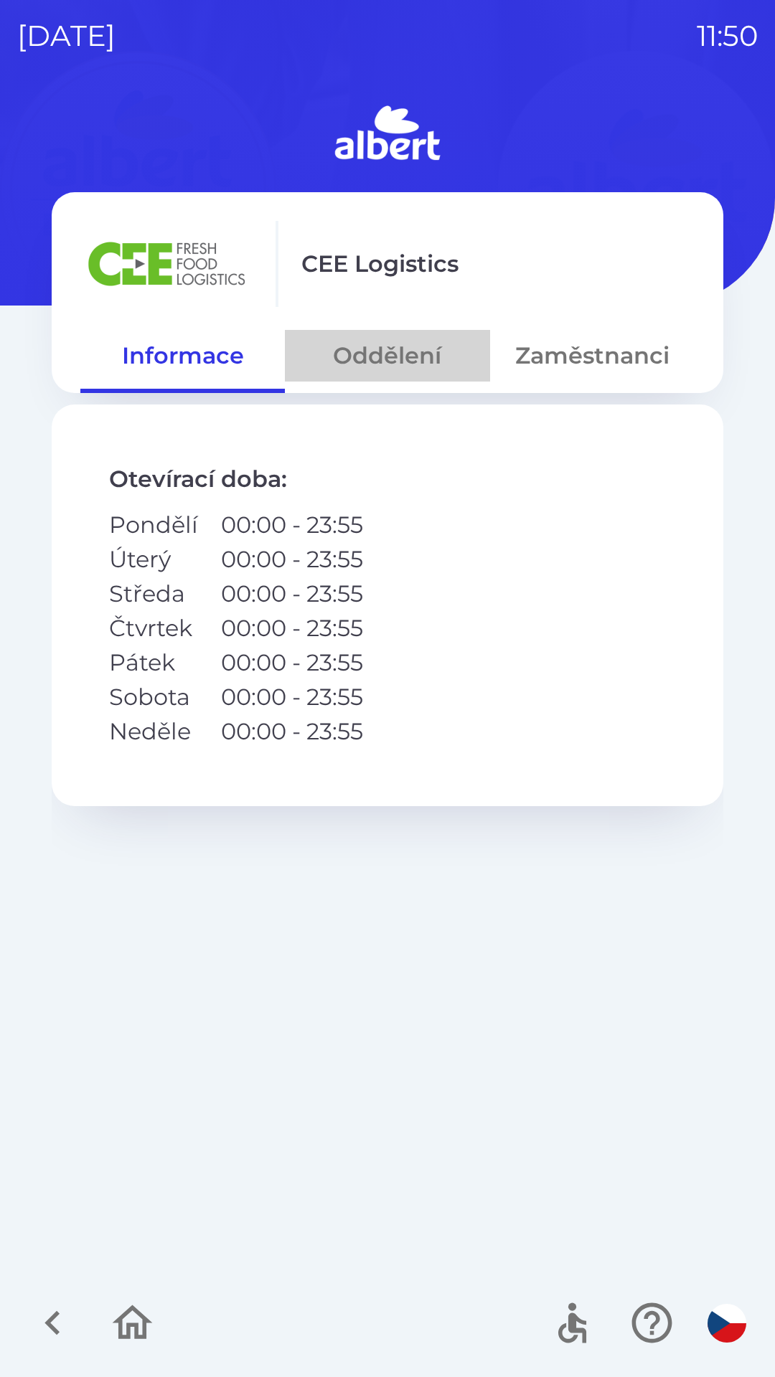
click at [382, 341] on button "Oddělení" at bounding box center [387, 356] width 204 height 52
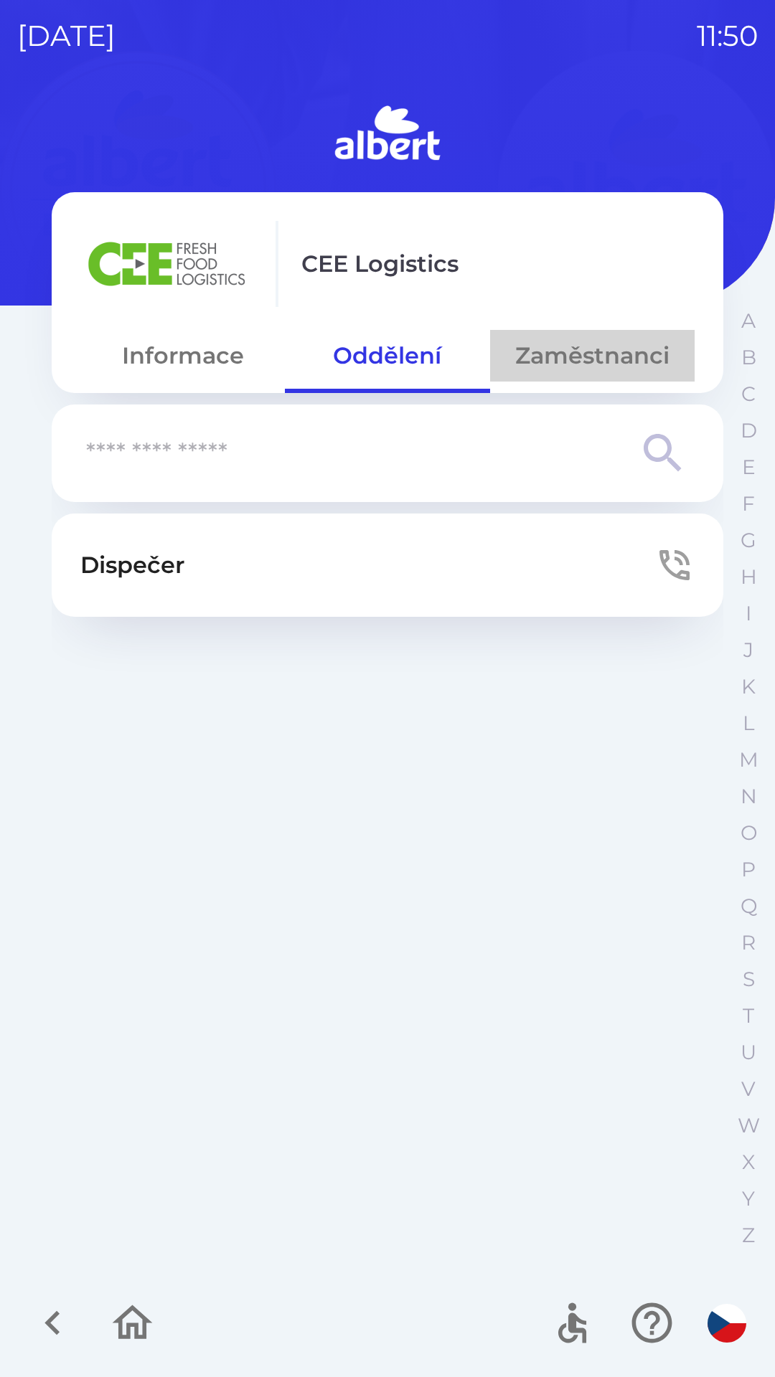
click at [585, 367] on button "Zaměstnanci" at bounding box center [592, 356] width 204 height 52
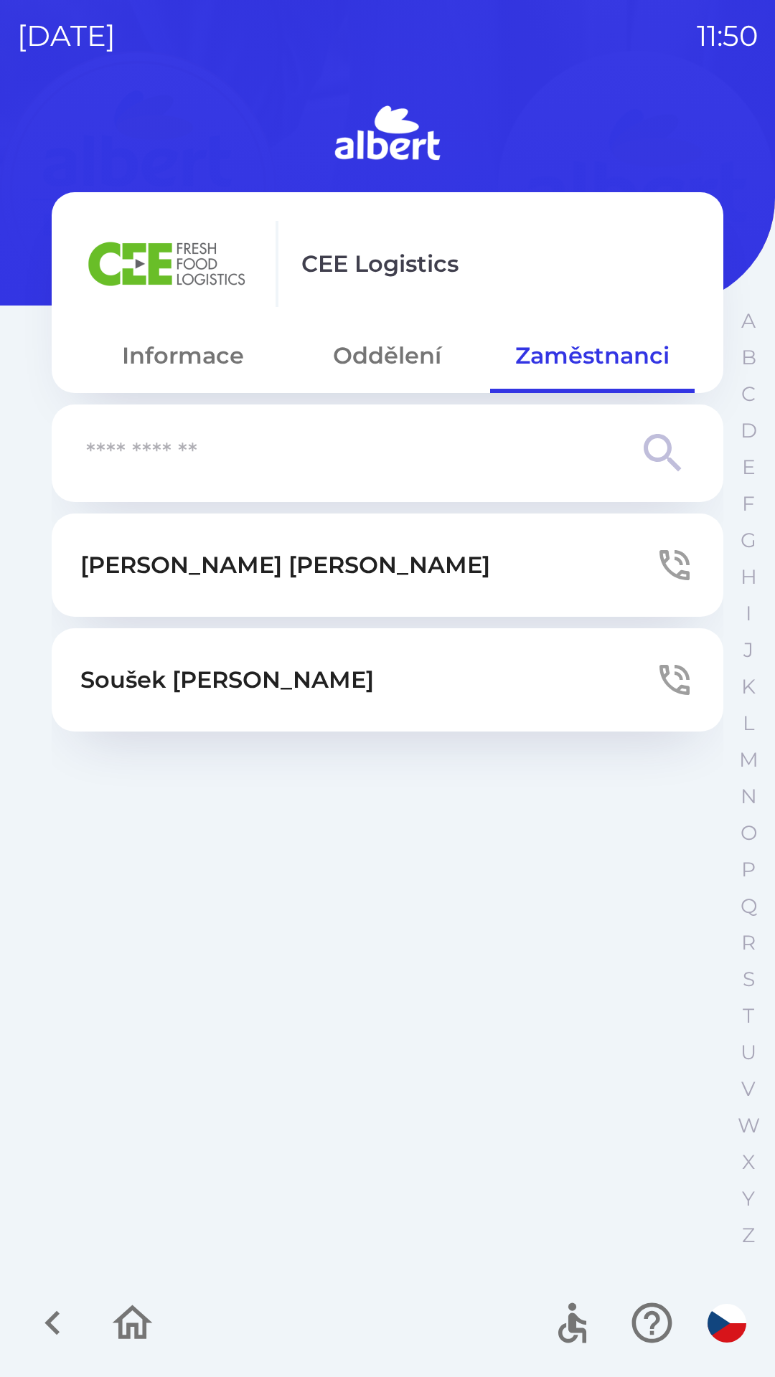
click at [42, 1322] on icon "button" at bounding box center [53, 1323] width 48 height 48
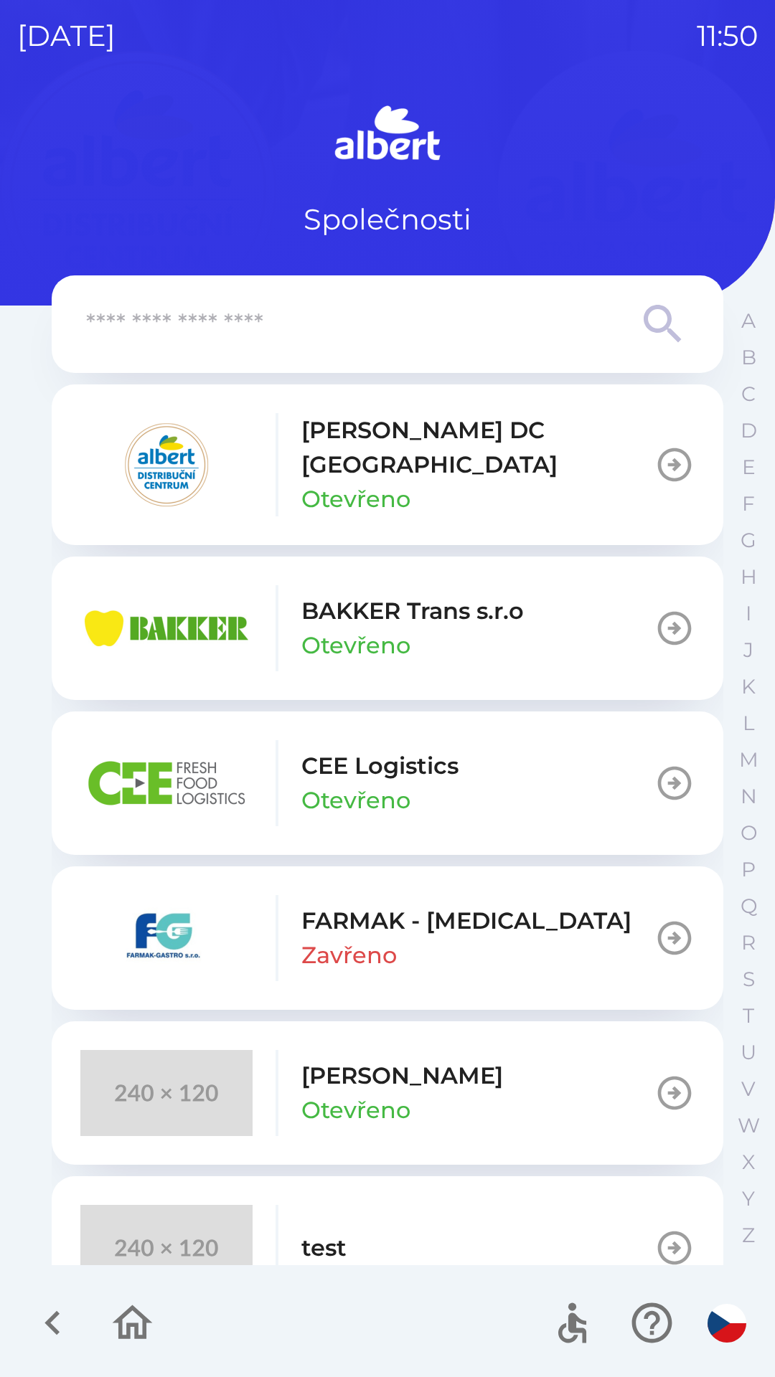
click at [14, 1293] on div at bounding box center [387, 1324] width 775 height 108
click at [27, 1312] on button "button" at bounding box center [53, 1323] width 60 height 60
